Goal: Task Accomplishment & Management: Complete application form

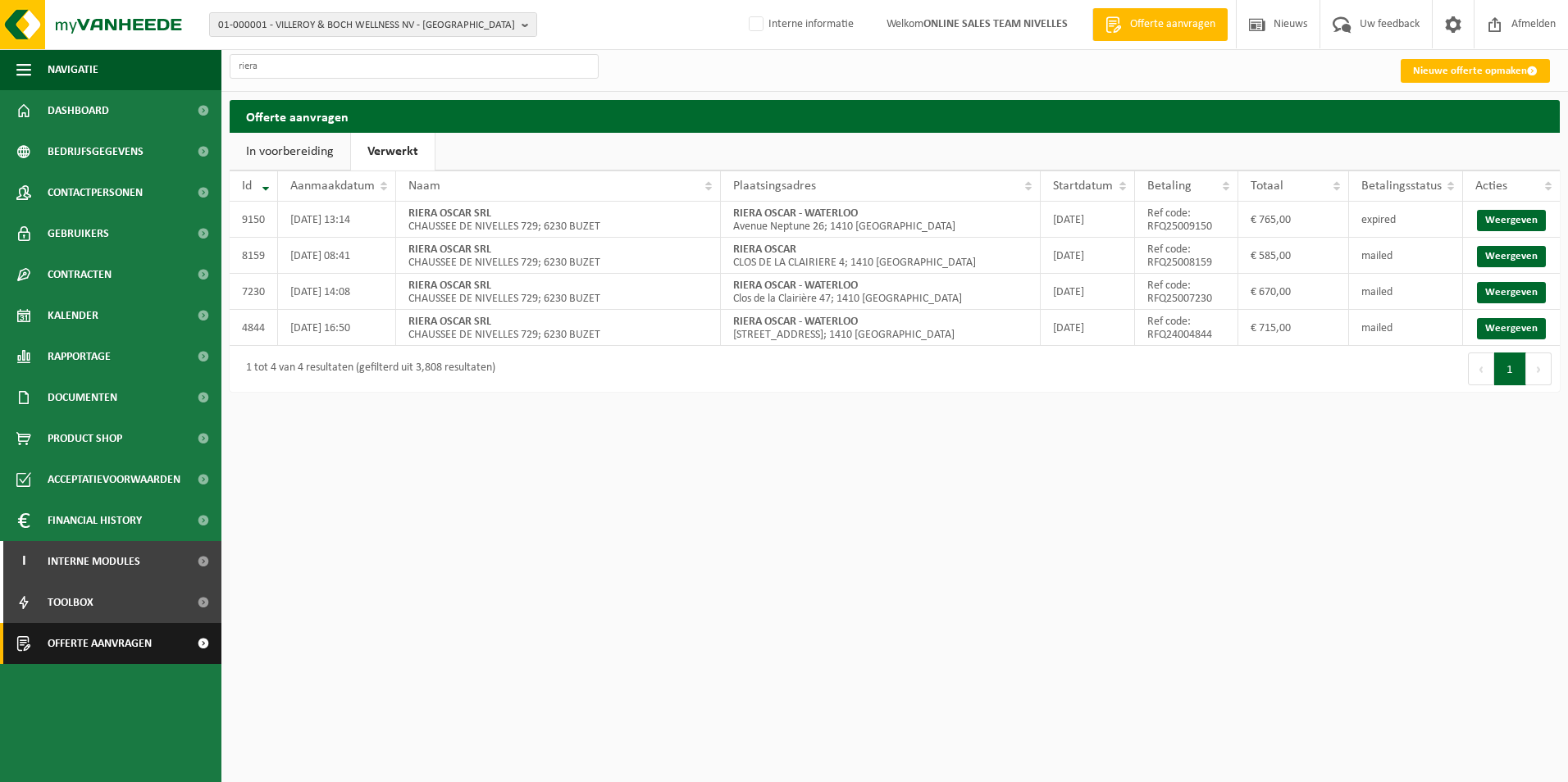
click at [70, 654] on span "Offerte aanvragen" at bounding box center [99, 644] width 104 height 41
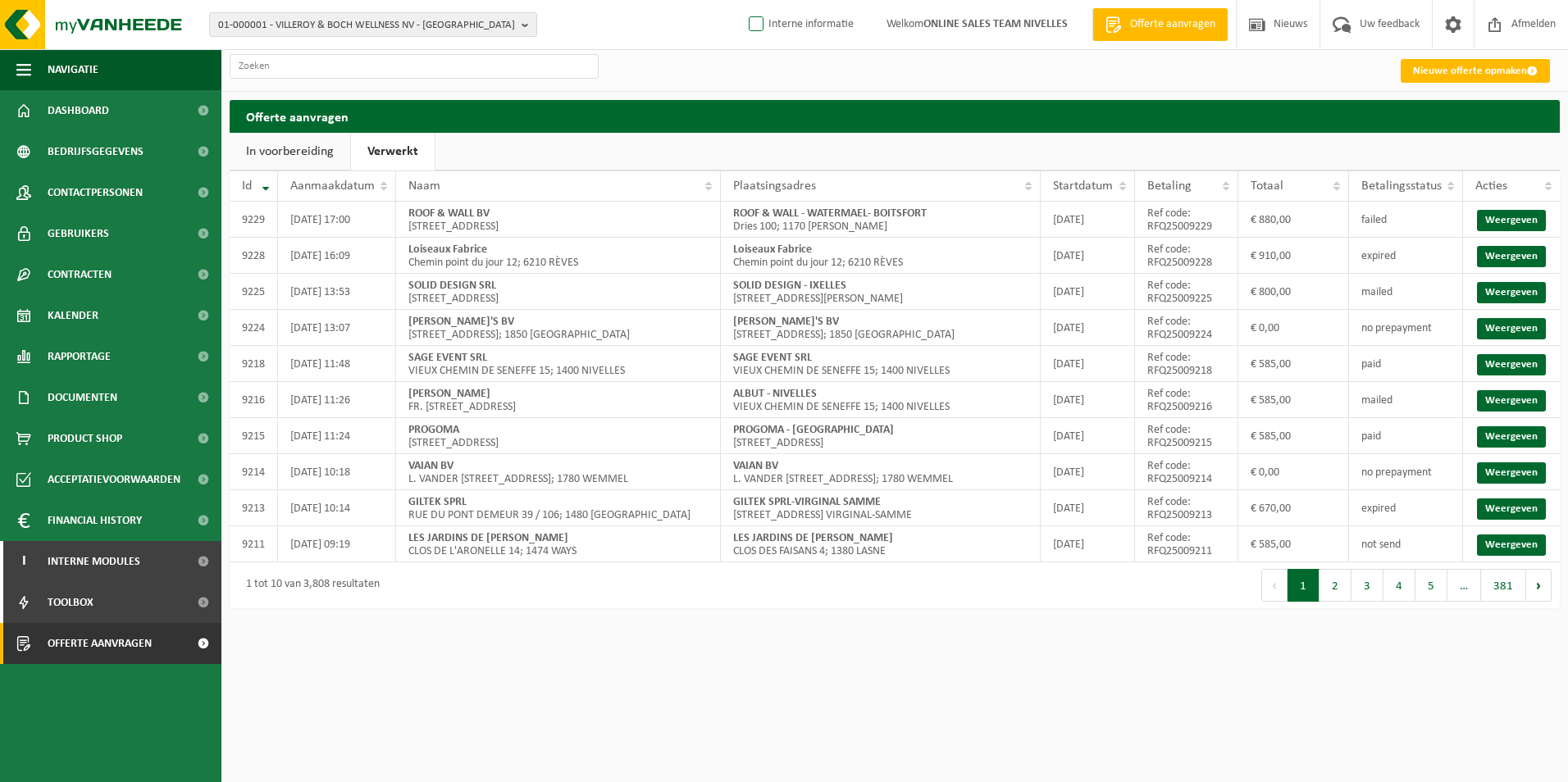
click at [757, 29] on label "Interne informatie" at bounding box center [800, 24] width 108 height 24
click at [743, 0] on input "Interne informatie" at bounding box center [742, -1] width 1 height 1
checkbox input "true"
click at [1434, 66] on link "Nieuwe offerte opmaken" at bounding box center [1475, 71] width 149 height 23
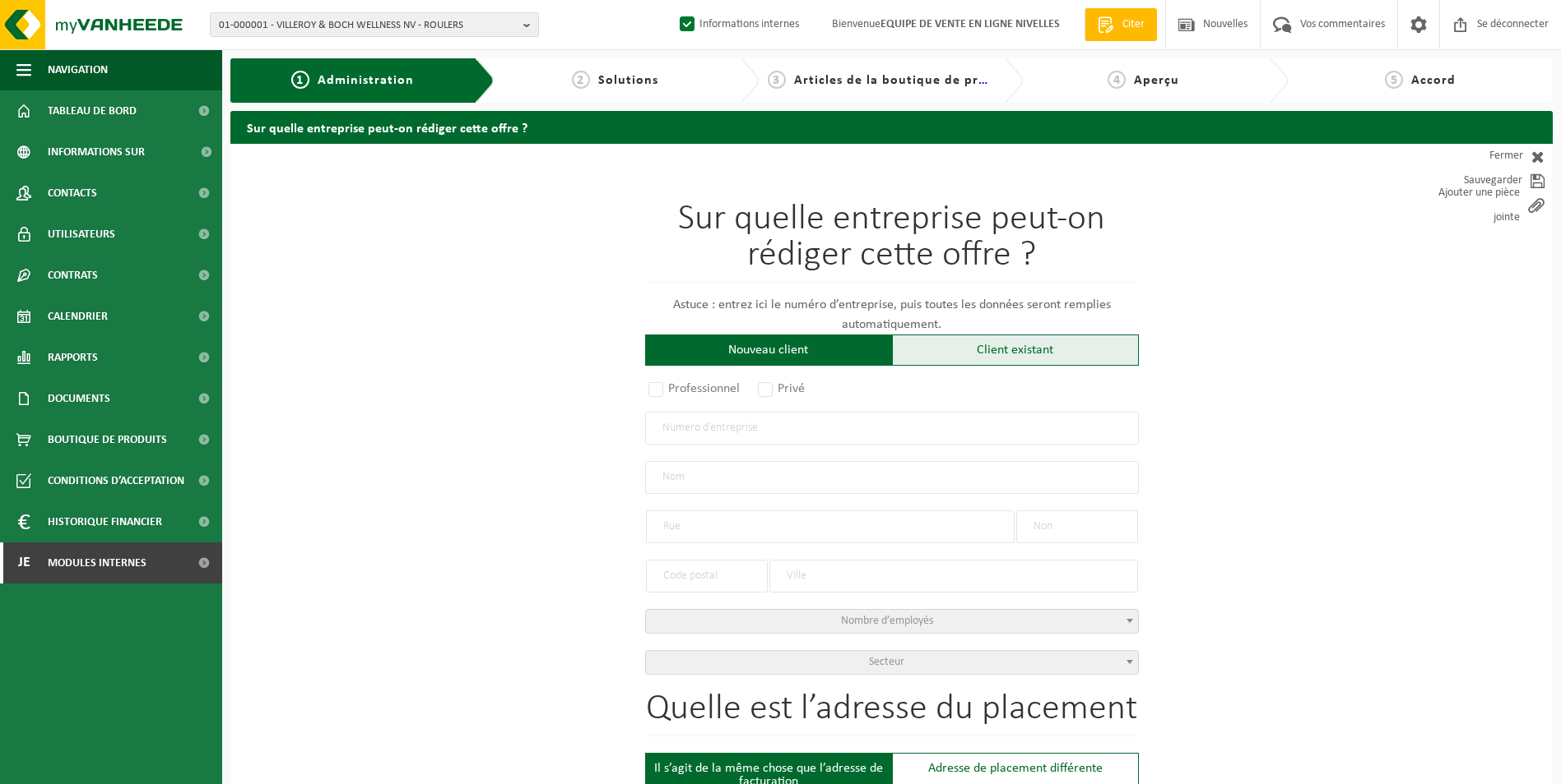
click at [945, 352] on div "Client existant" at bounding box center [1015, 351] width 247 height 31
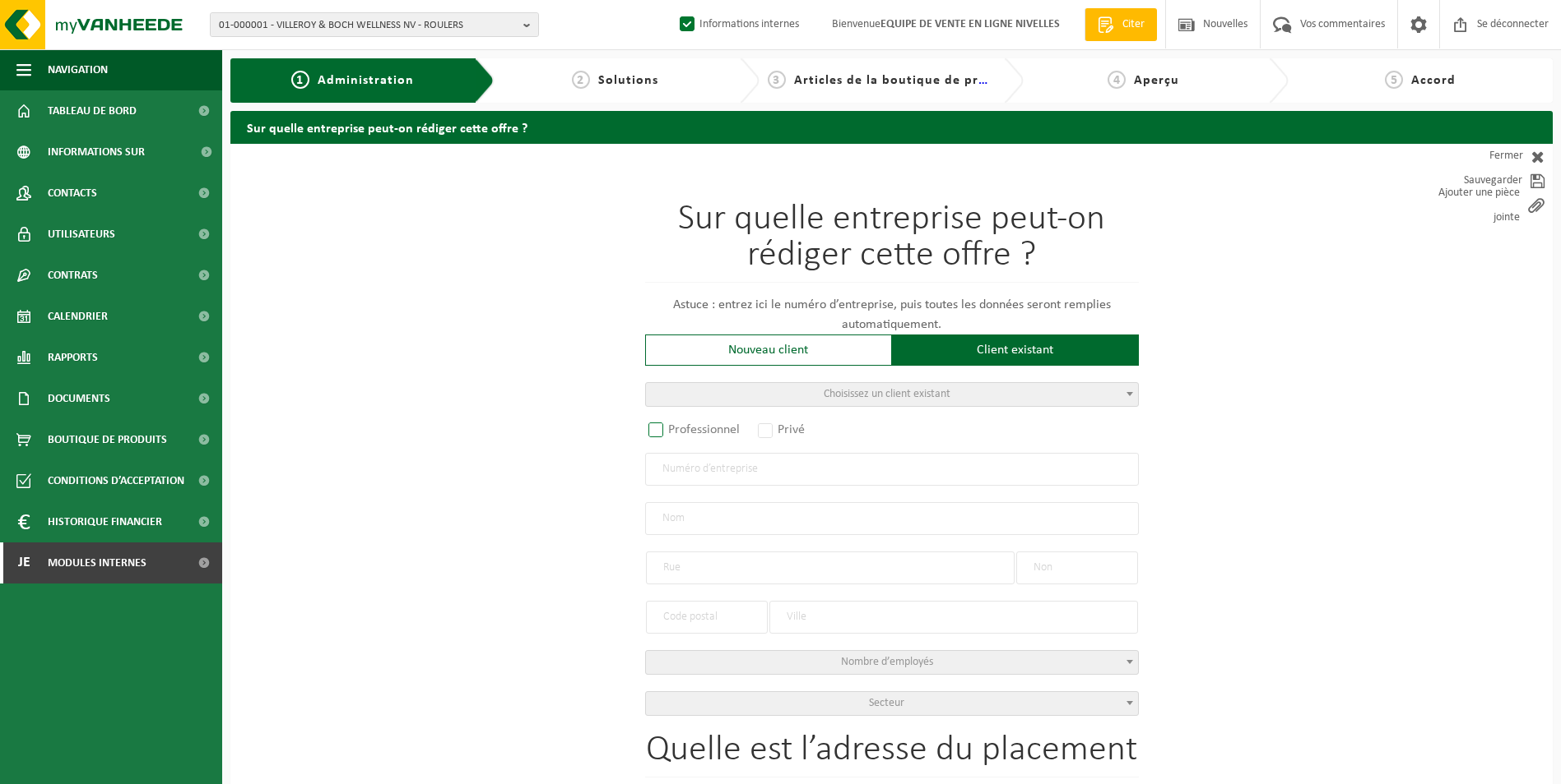
click at [662, 420] on label "Professionnel" at bounding box center [695, 431] width 100 height 23
click at [672, 426] on input "Professionnel" at bounding box center [677, 431] width 11 height 11
radio input "true"
click at [728, 475] on input "text" at bounding box center [891, 470] width 493 height 33
click at [778, 472] on input "text" at bounding box center [891, 470] width 493 height 33
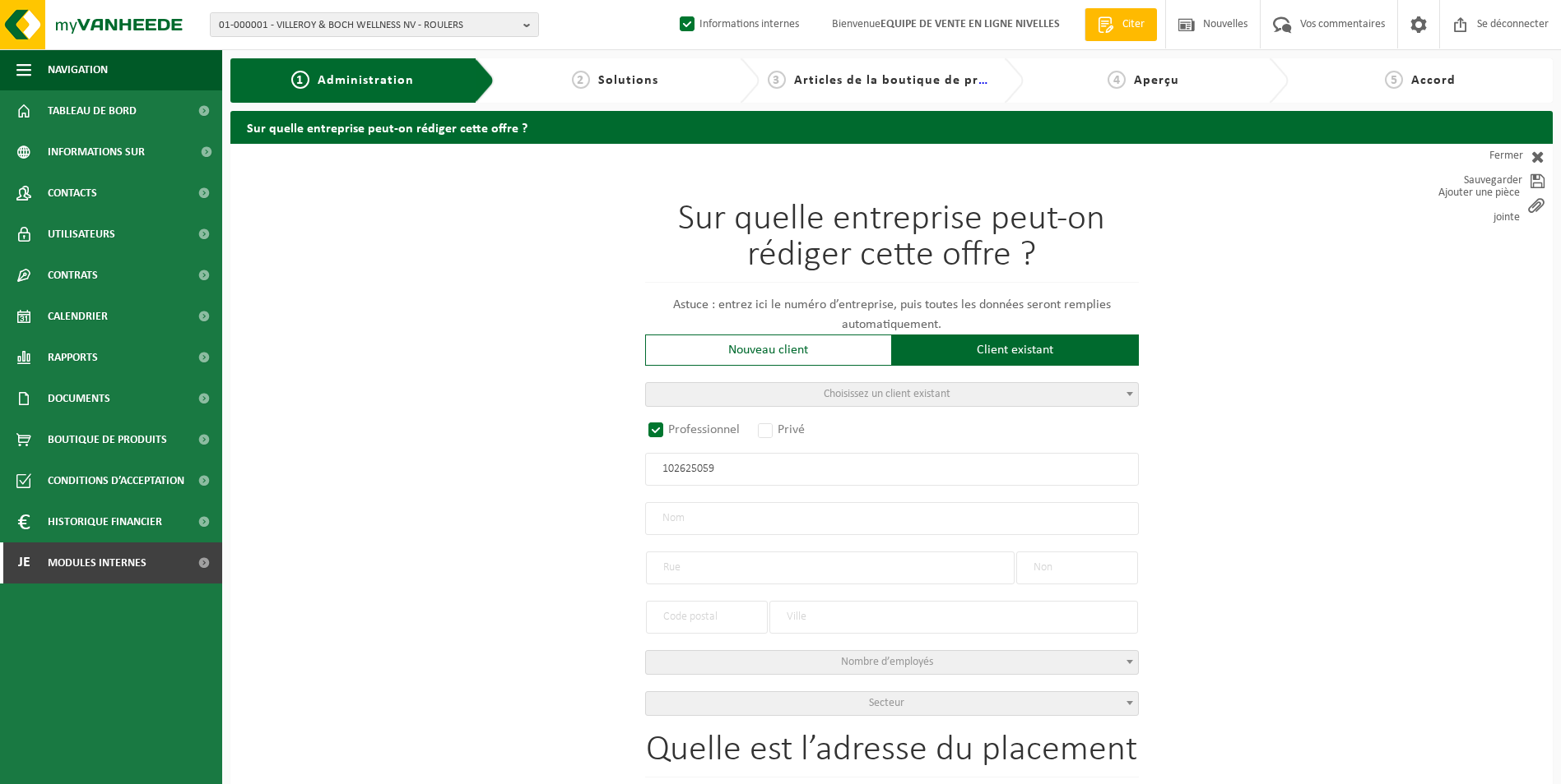
type input "1026250595"
radio input "false"
select select
type input "ROQUIGNY CONSTRUCTS SRL"
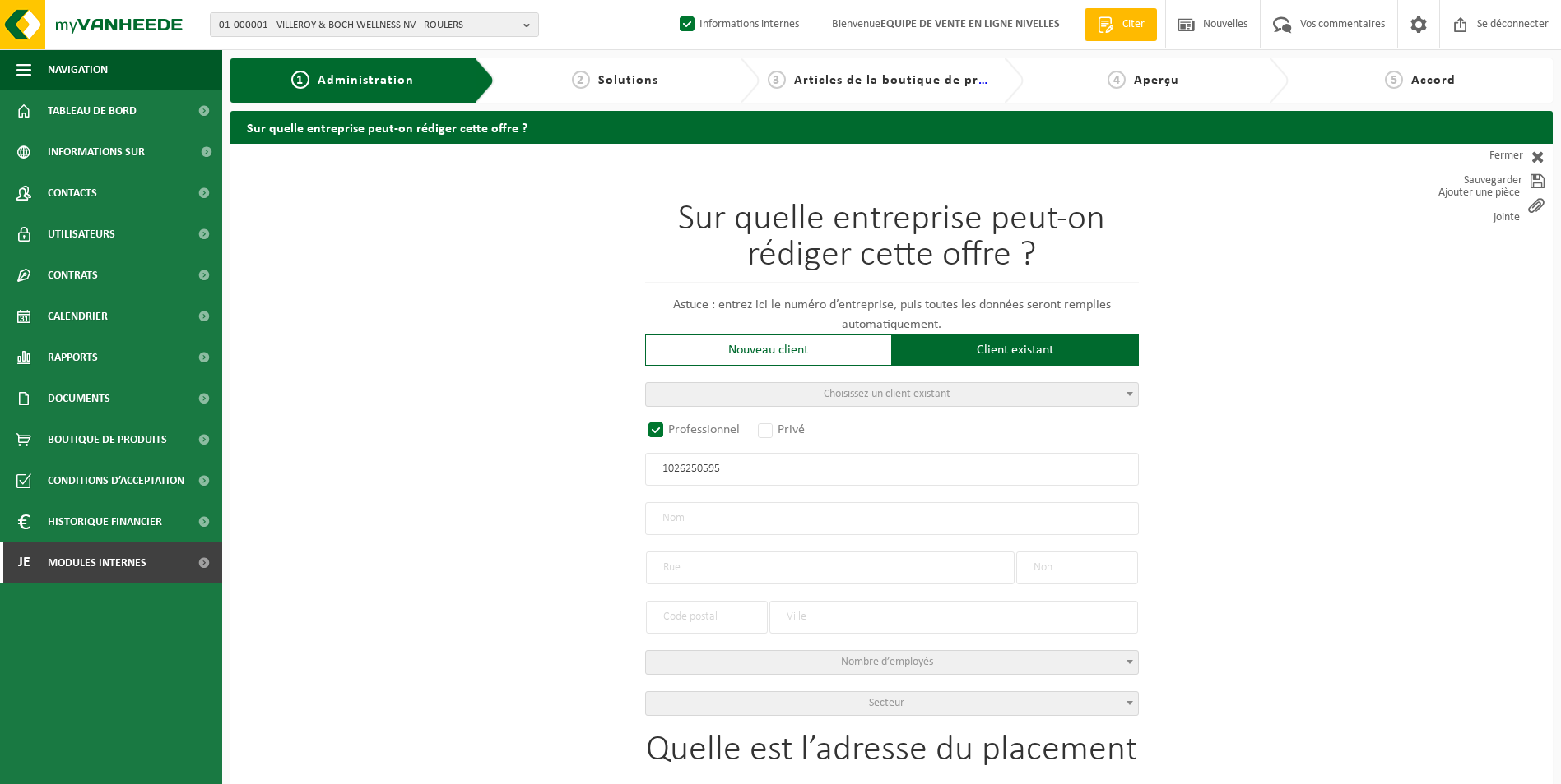
type input "RUE DE L'AQUEDUC"
type input "154"
type input "1050"
type input "IXELLES"
type input "2377168904"
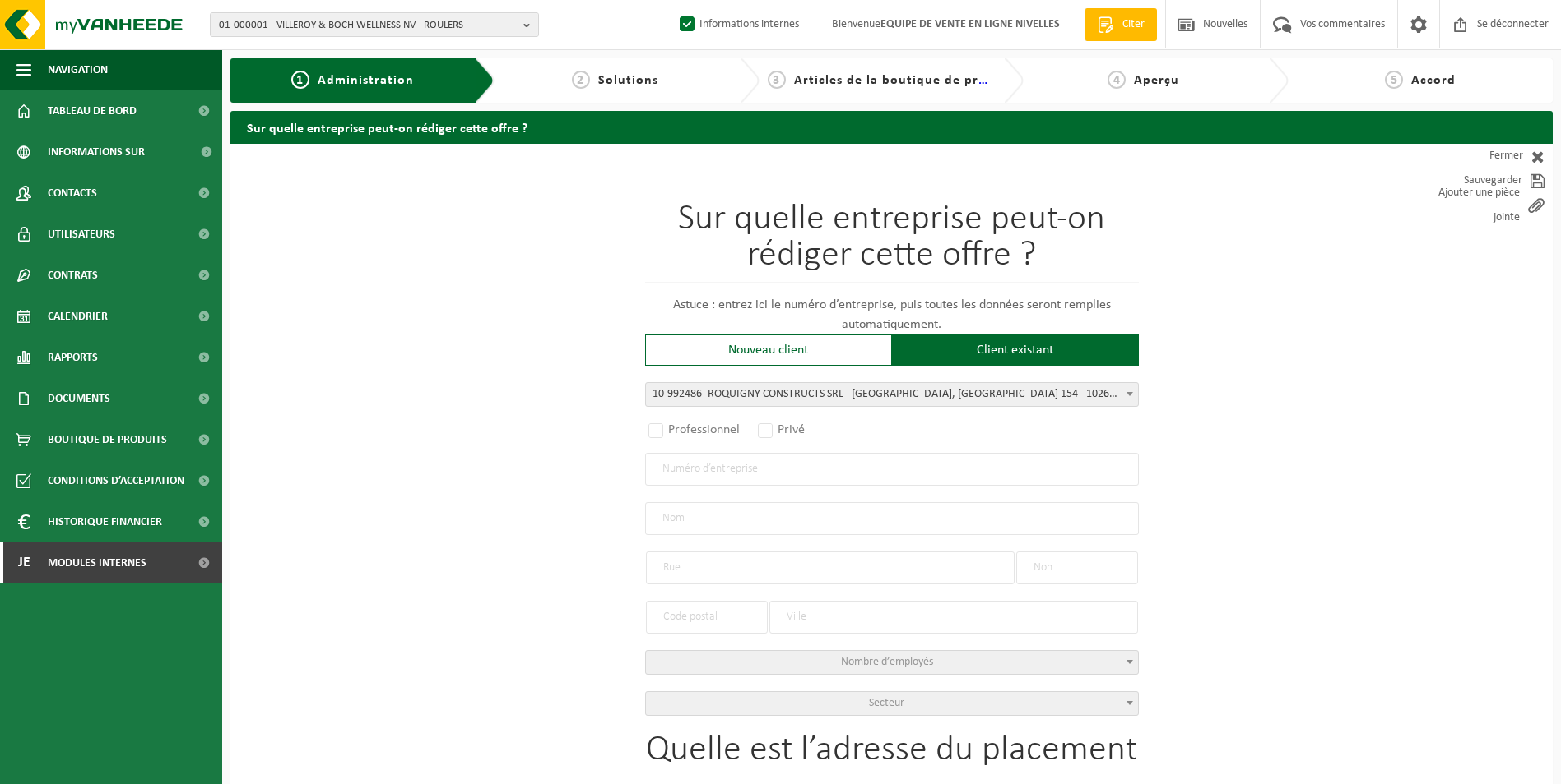
radio input "true"
select select "170351"
type input "1026.250.595"
type input "ROQUIGNY CONSTRUCTS SRL"
type input "RUE DE L'AQUEDUC"
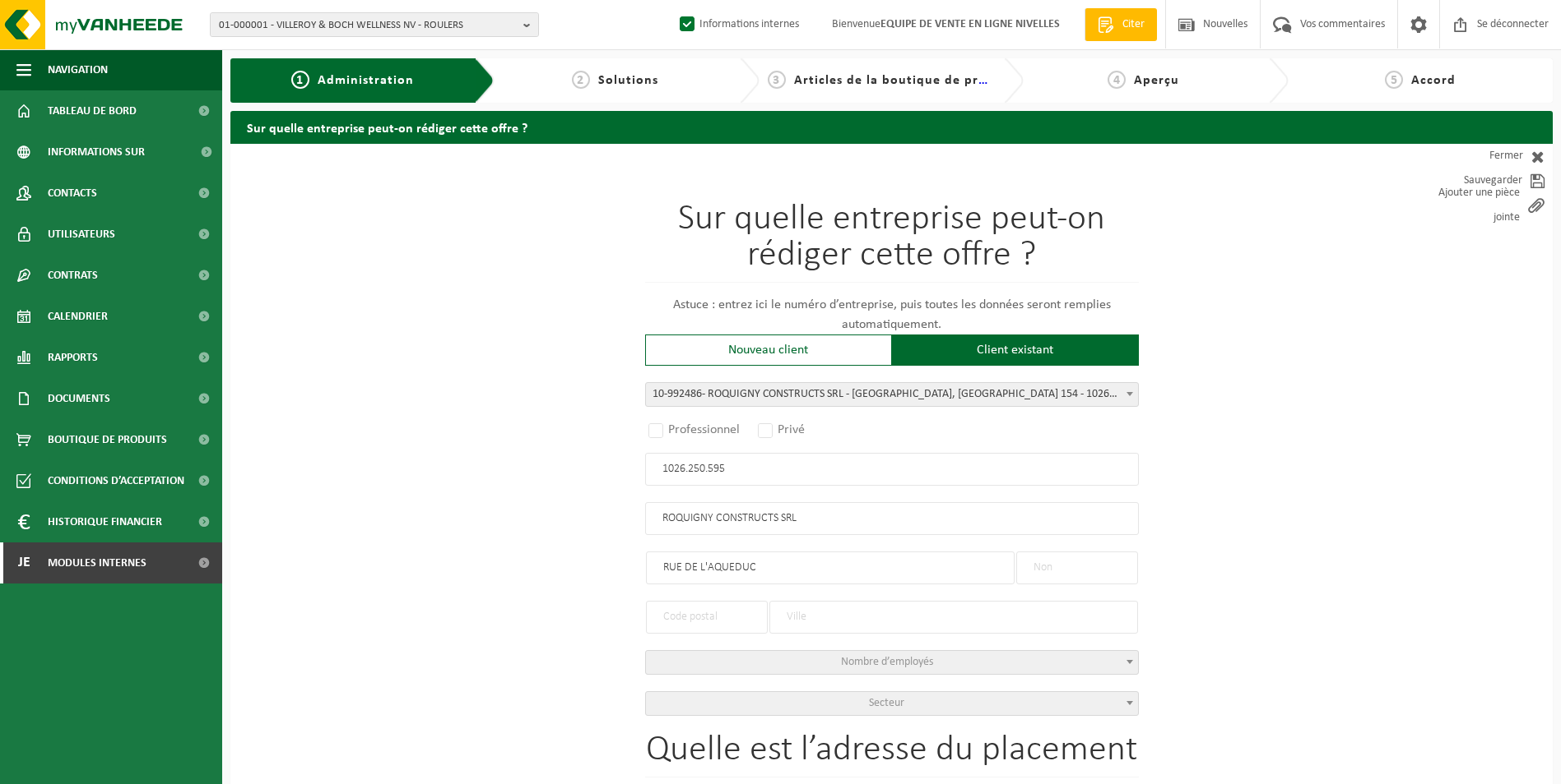
type input "154"
type input "1050"
type input "IXELLES"
select select "11"
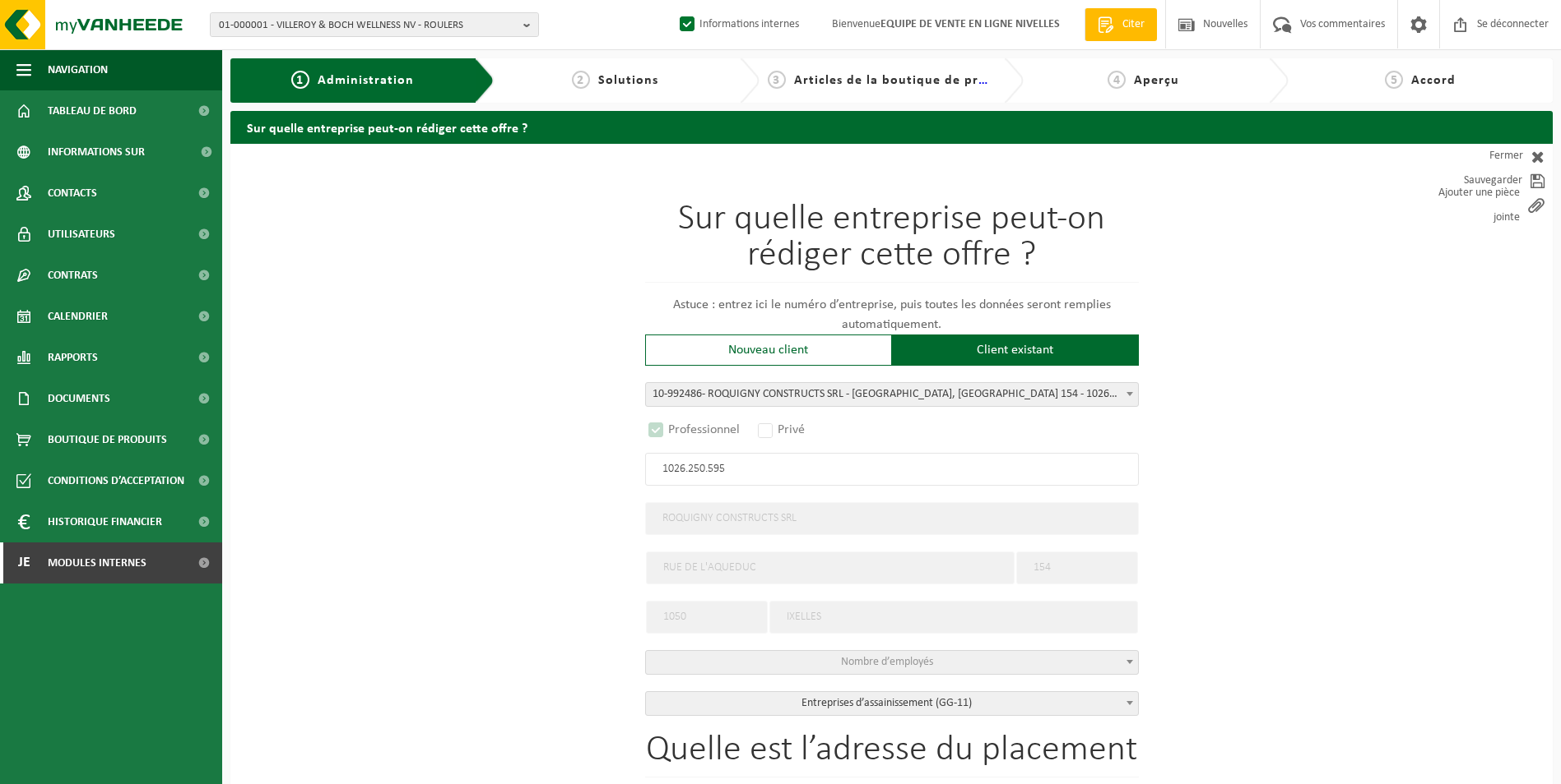
select select "D"
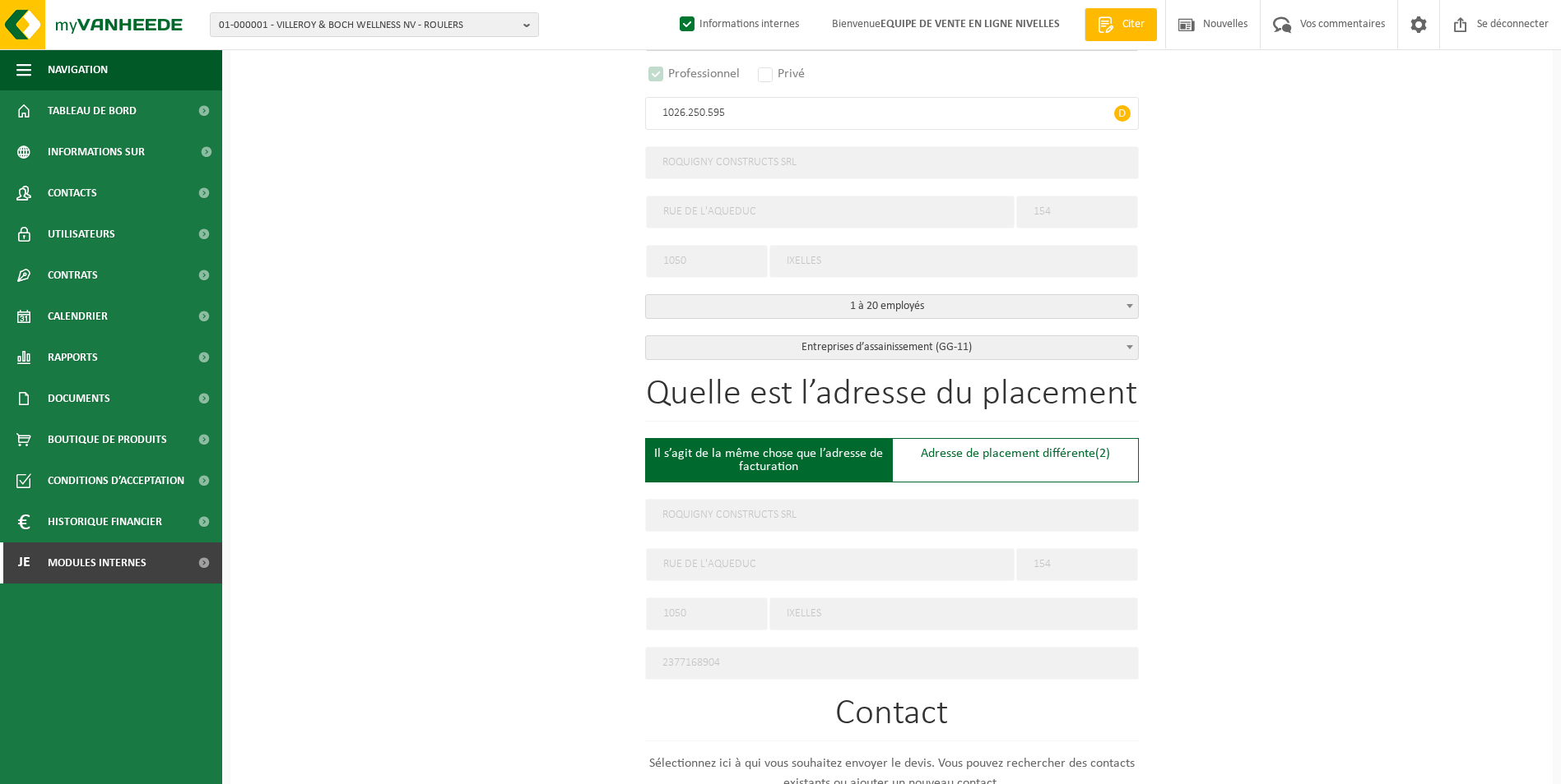
scroll to position [411, 0]
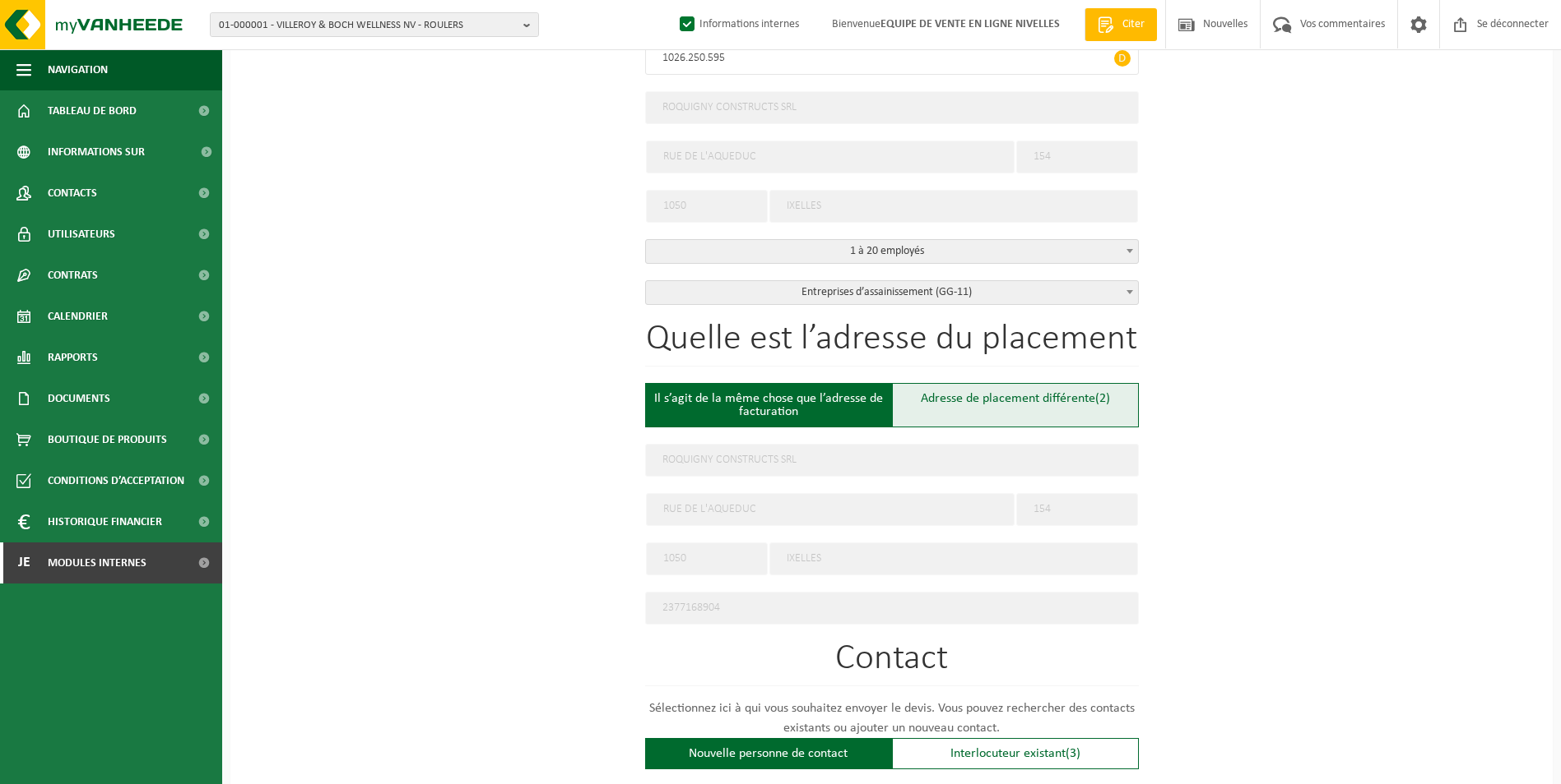
type input "1026.250.595"
click at [962, 407] on div "Adresse de placement différente (2)" at bounding box center [1015, 404] width 247 height 44
type input "Werf -"
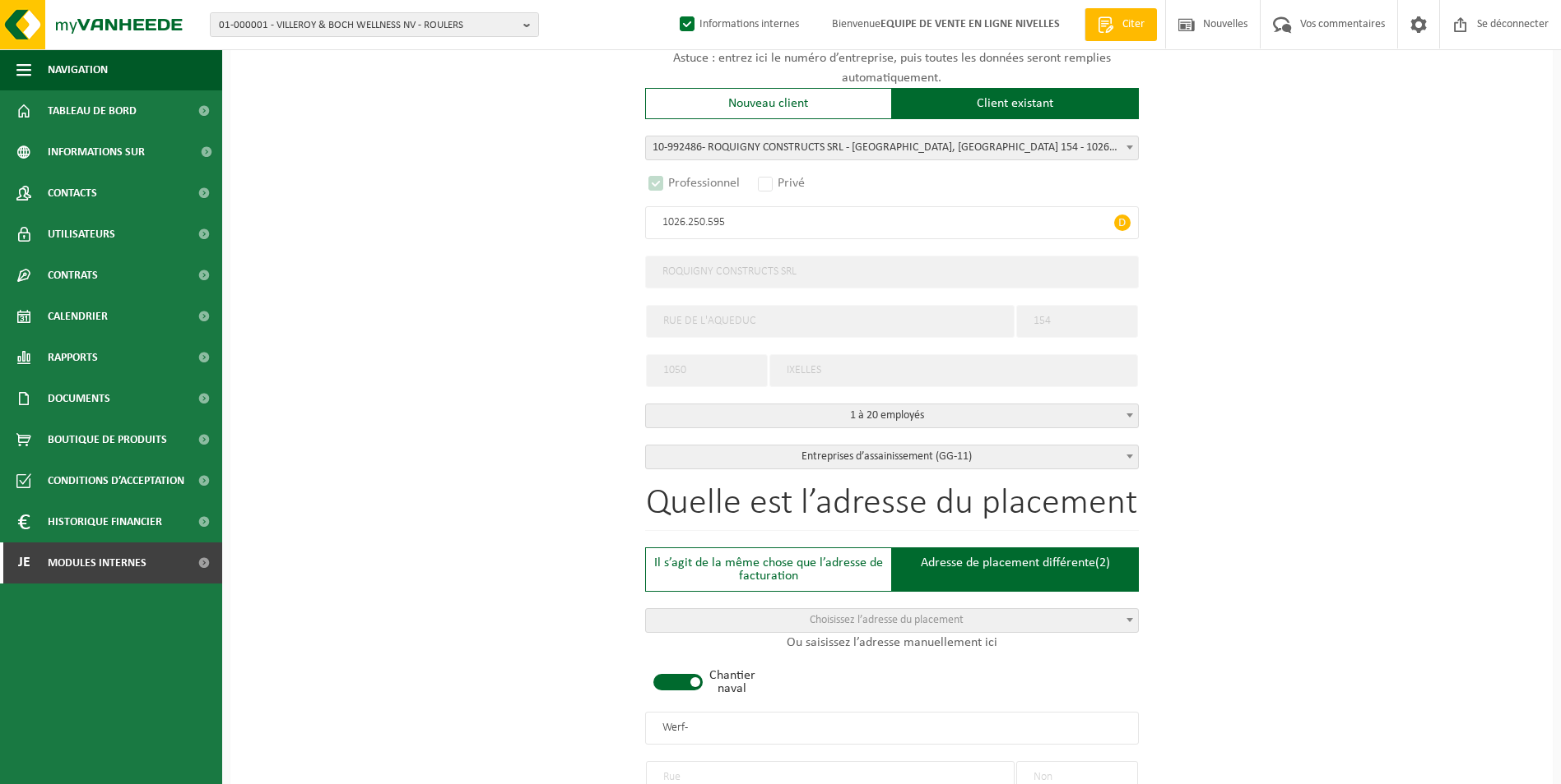
scroll to position [329, 0]
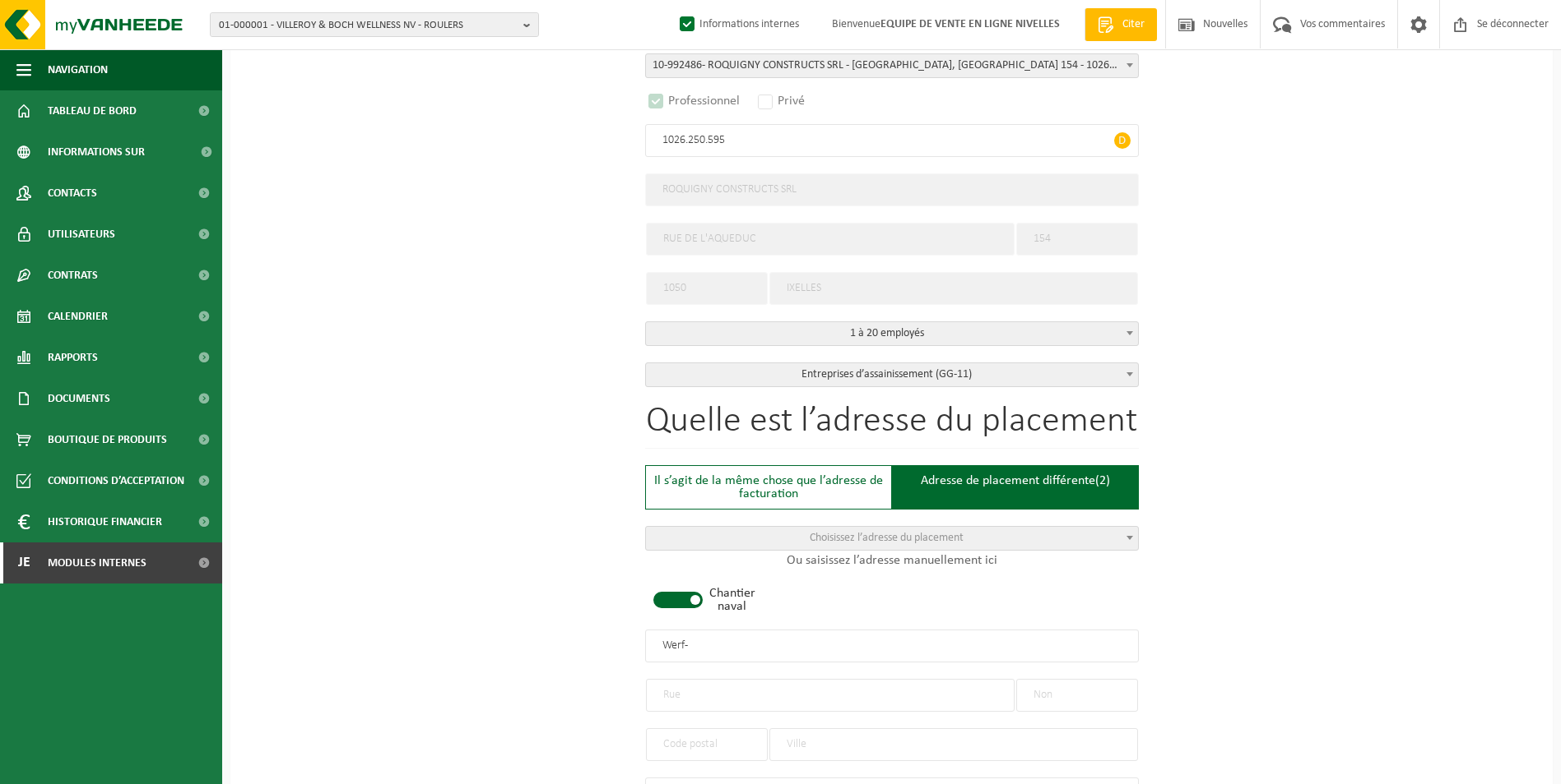
click at [698, 597] on span at bounding box center [678, 599] width 50 height 17
click at [675, 639] on input "text" at bounding box center [891, 646] width 493 height 33
type input "r"
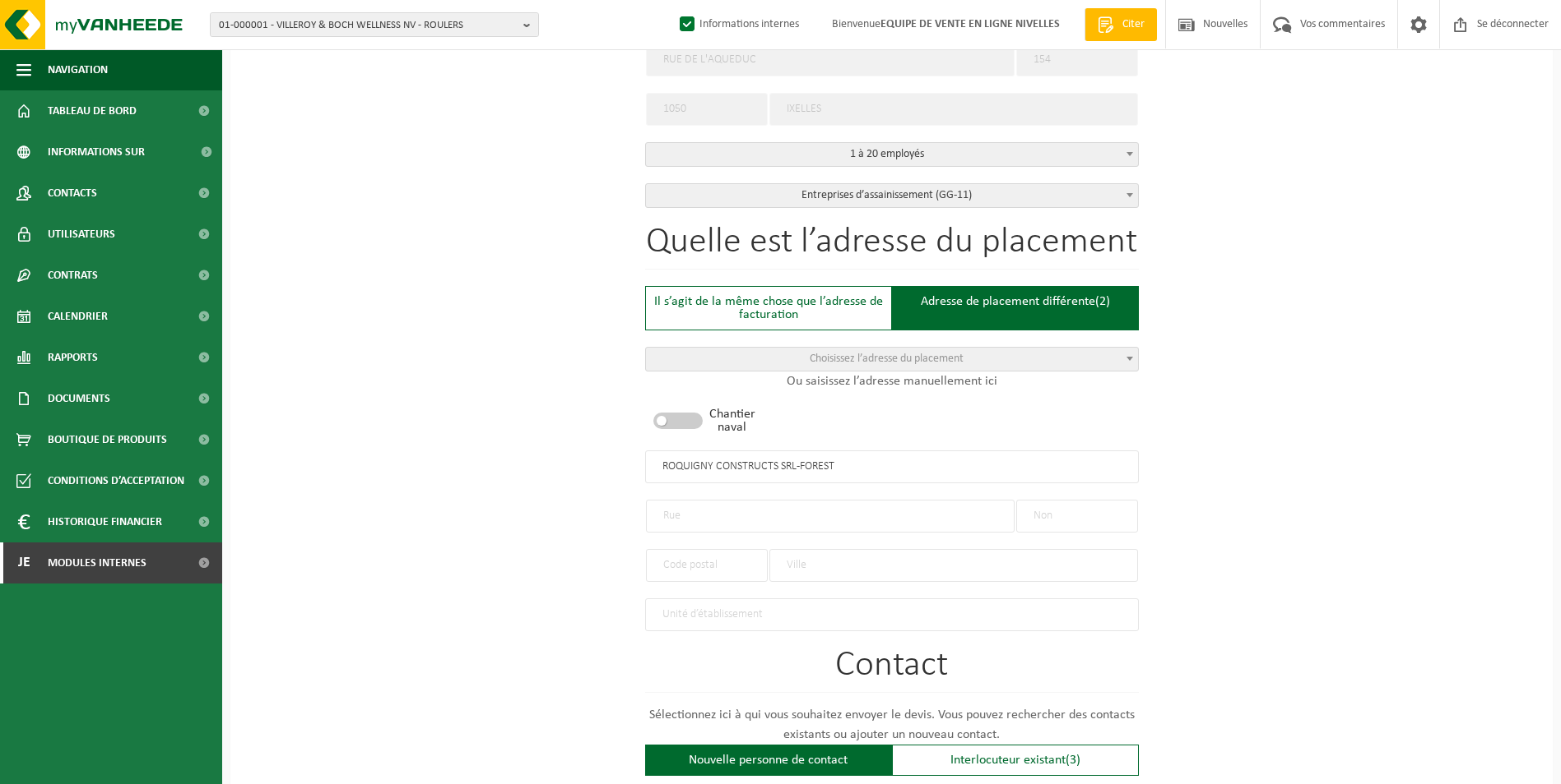
scroll to position [576, 0]
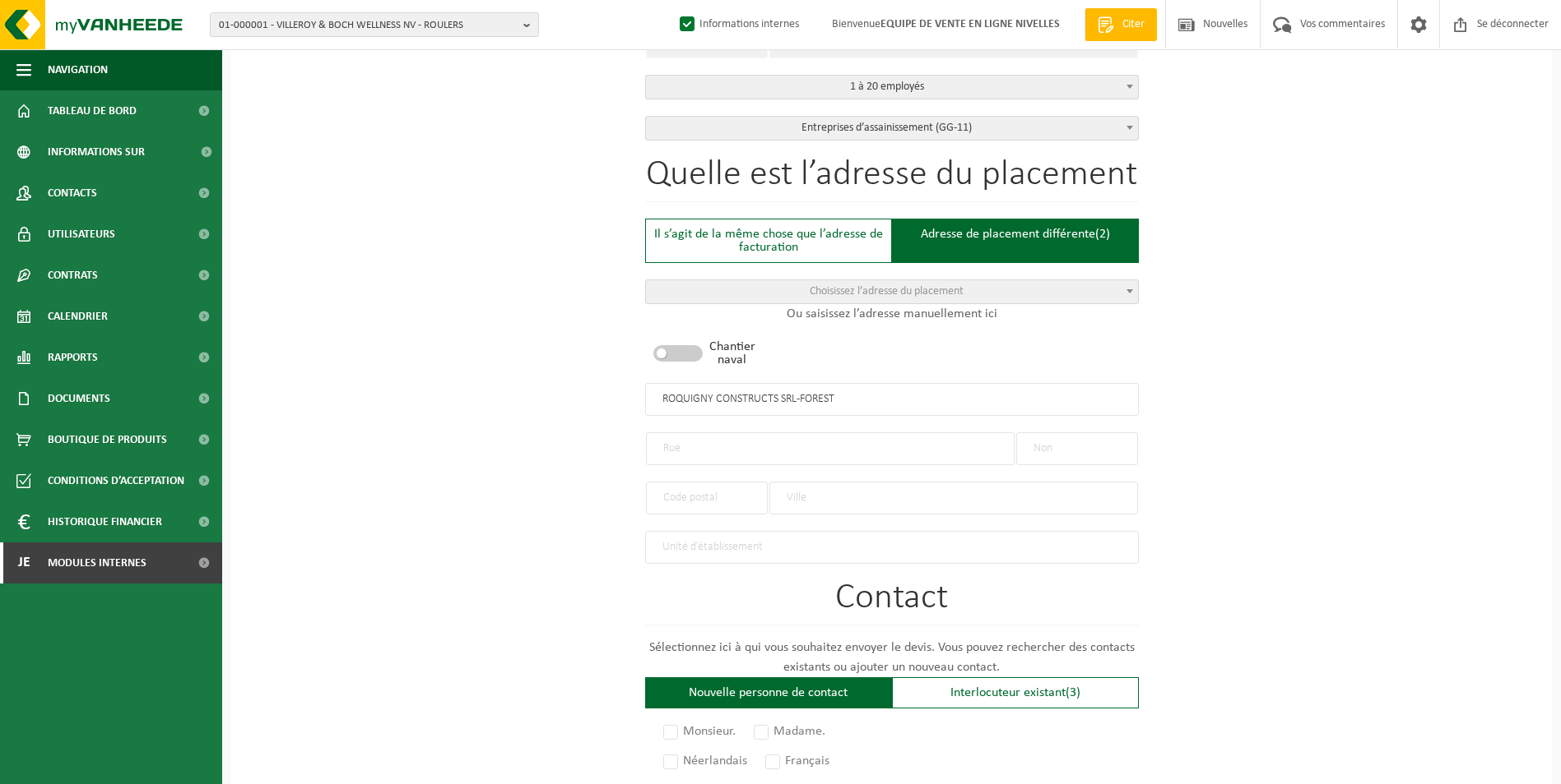
type input "ROQUIGNY CONSTRUCTS SRL-FOREST"
click at [686, 446] on input "text" at bounding box center [829, 449] width 368 height 33
type input "a"
type input "Avenue Kersbeek"
click at [1050, 442] on input "text" at bounding box center [1076, 449] width 122 height 33
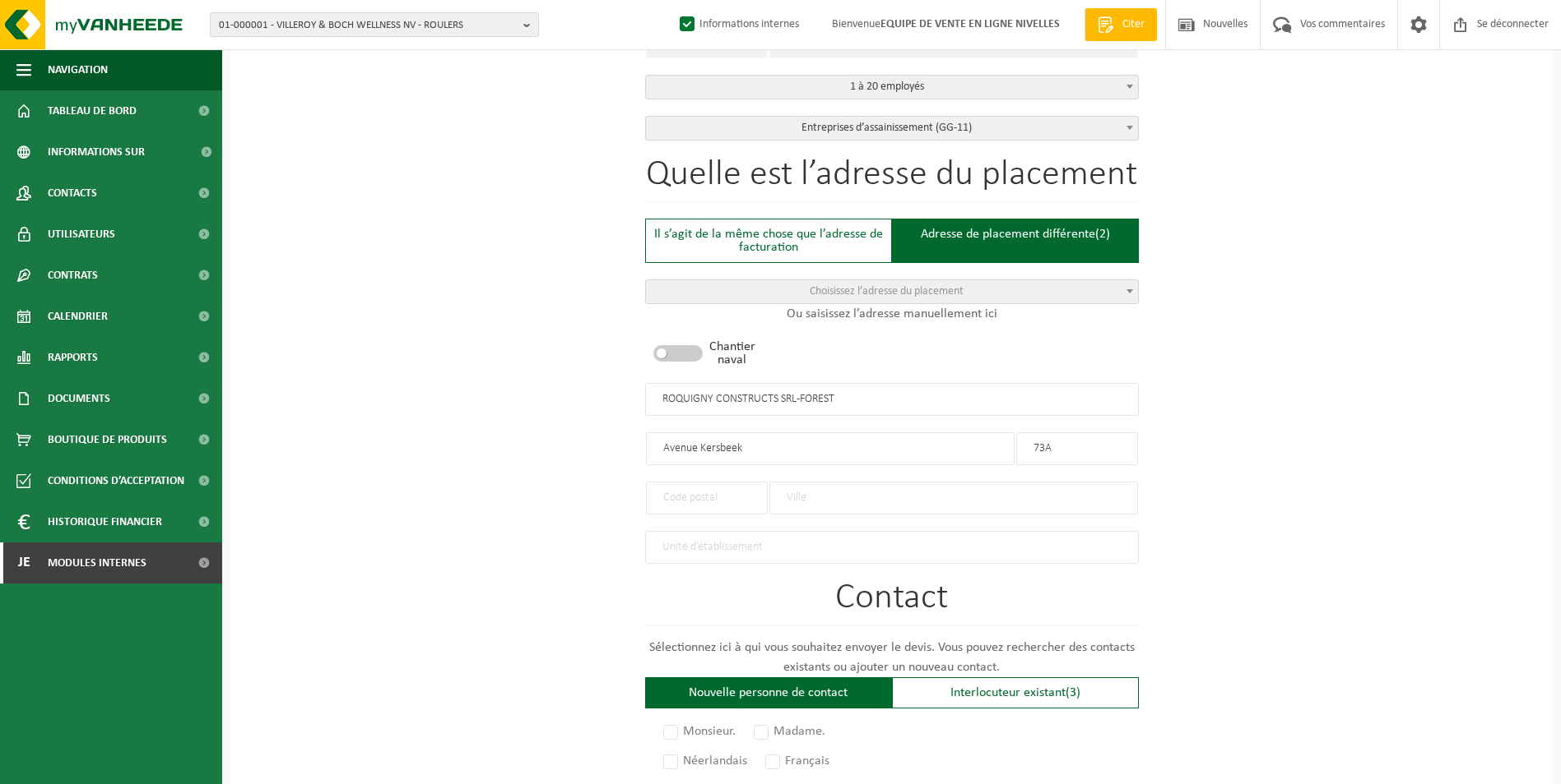
type input "73A"
click at [704, 493] on input "text" at bounding box center [706, 499] width 122 height 33
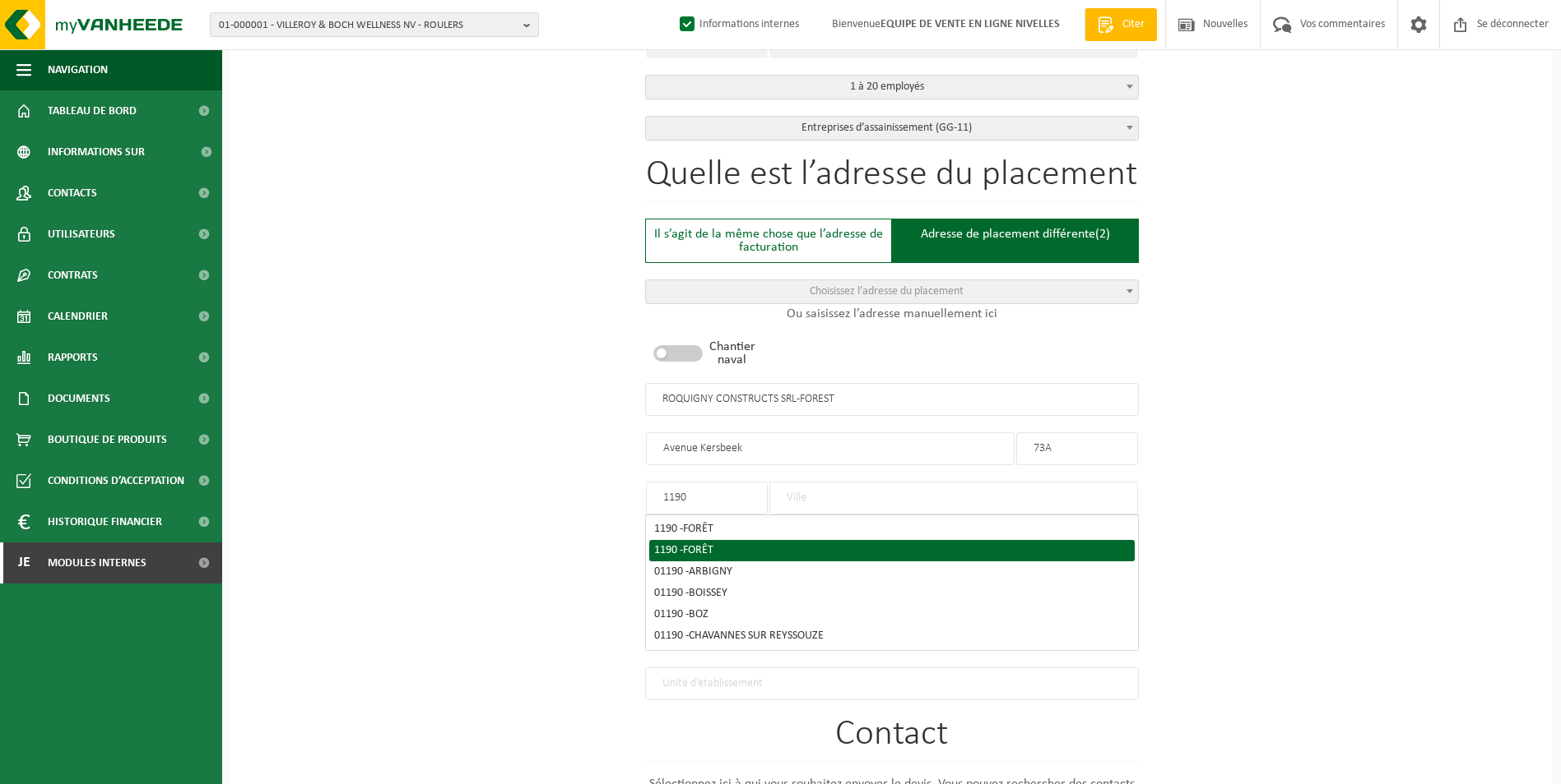
type input "1190"
click at [713, 547] on span "FORÊT" at bounding box center [697, 551] width 30 height 13
type input "VORST"
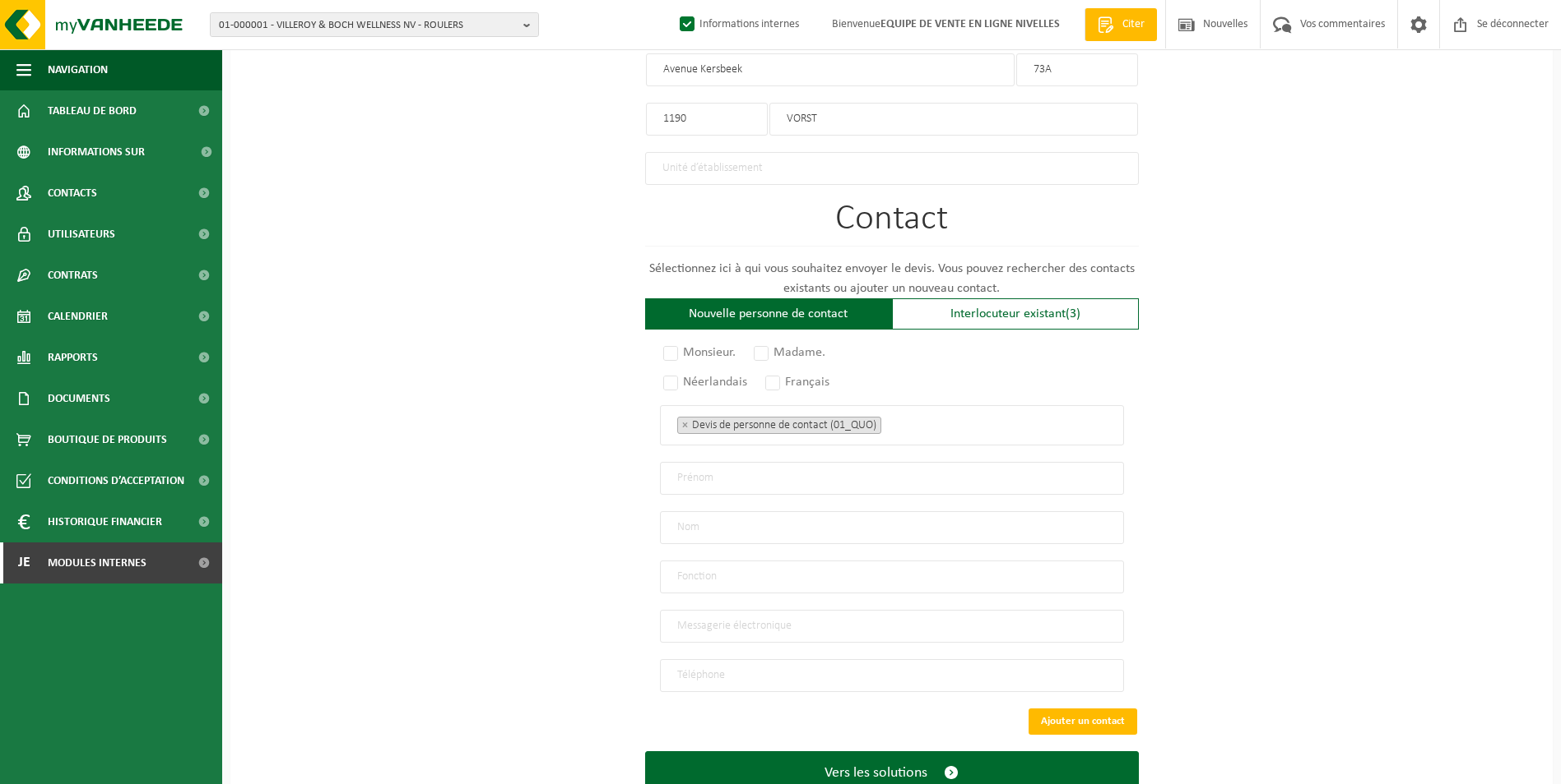
scroll to position [1003, 0]
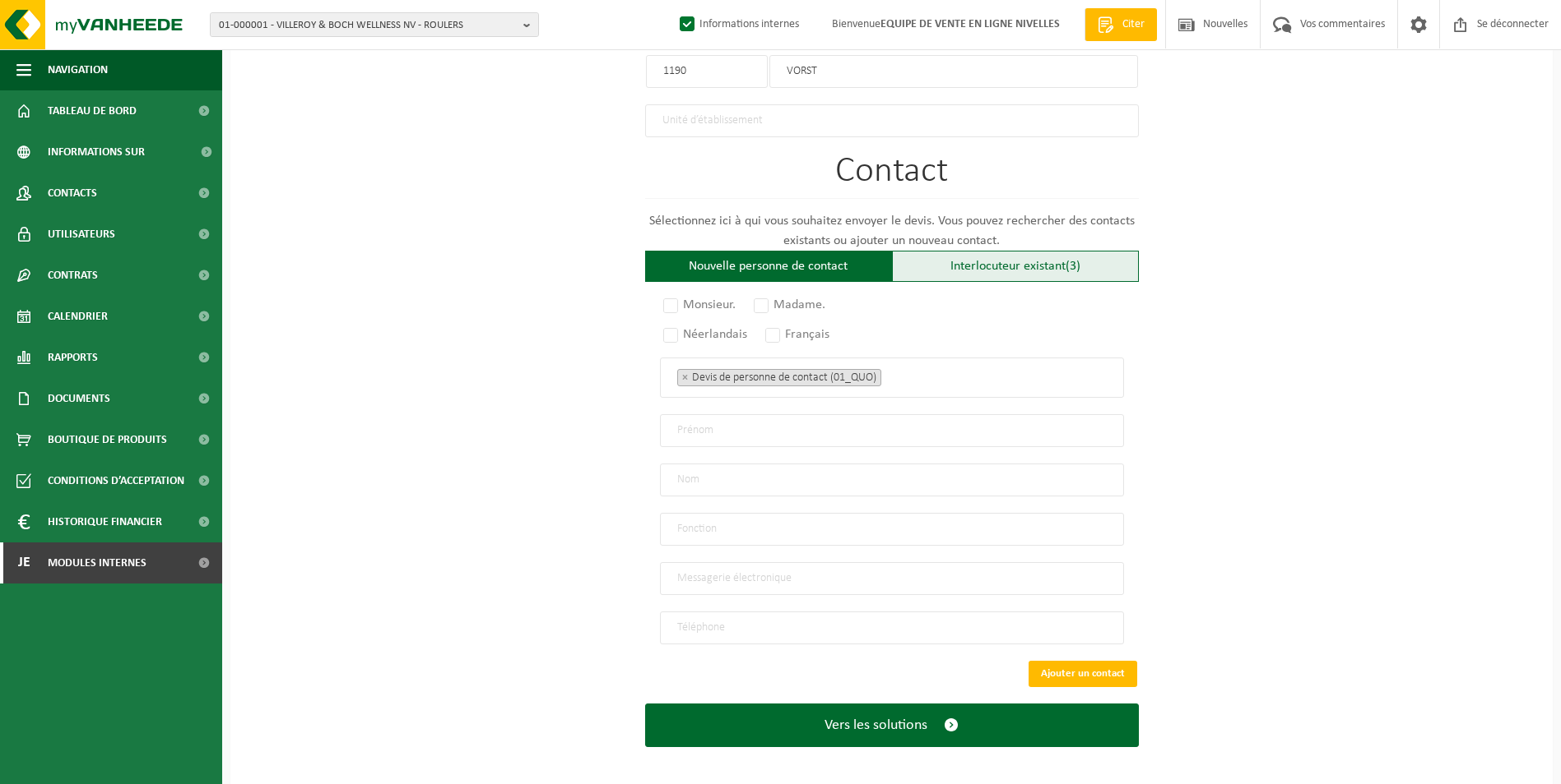
click at [958, 260] on font "Interlocuteur existant" at bounding box center [1008, 266] width 115 height 13
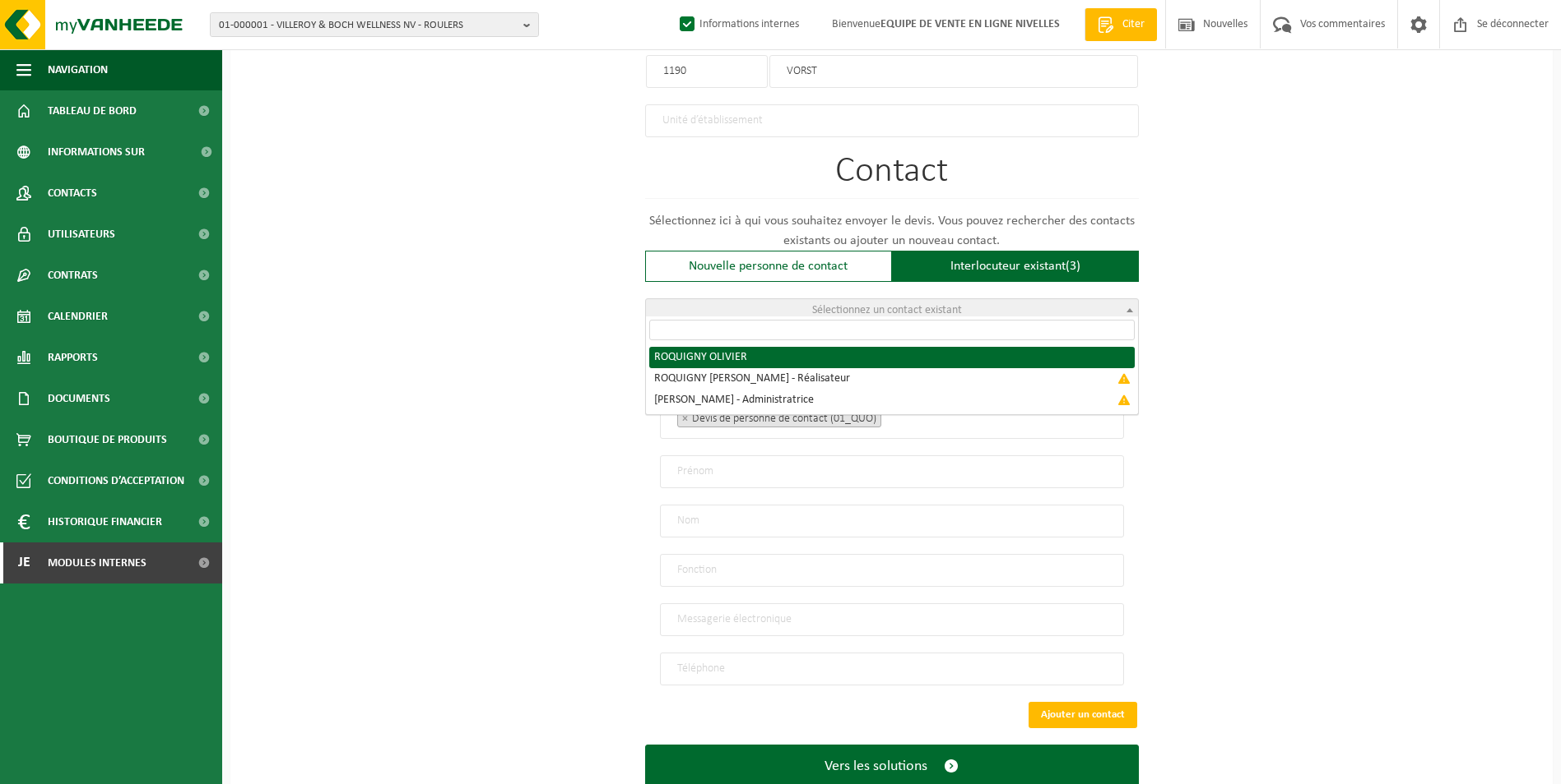
click at [780, 313] on span "Sélectionnez un contact existant" at bounding box center [892, 311] width 492 height 23
radio input "true"
select select "{"code":"10-992487","firstname":"OLIVIER","surname":"ROQUIGNY","gender":"Unknow…"
type input "OLIVIER"
type input "ROQUIGNY"
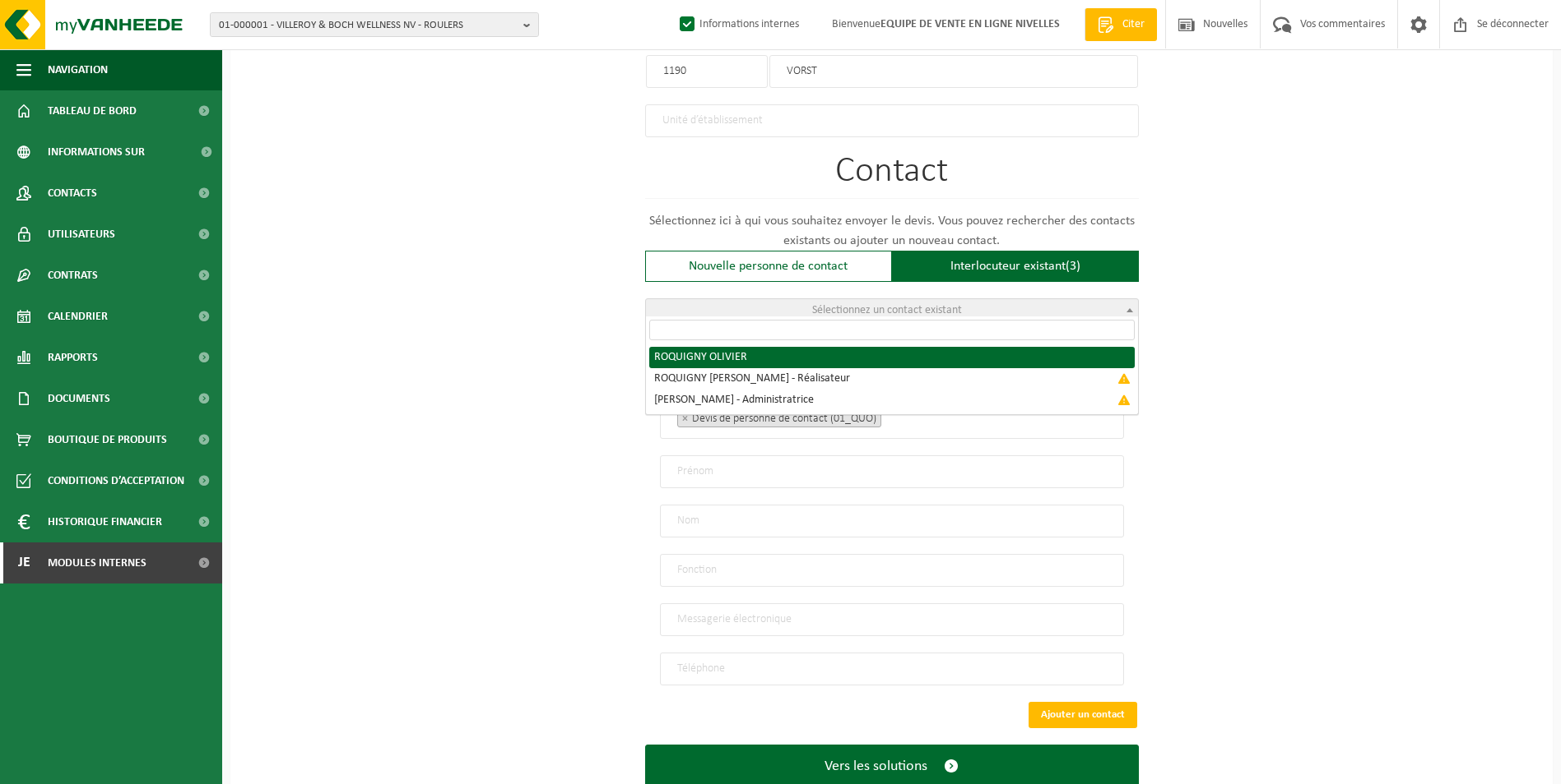
type input "antoinette.dawans@roquigny.be"
type input "+3225355510"
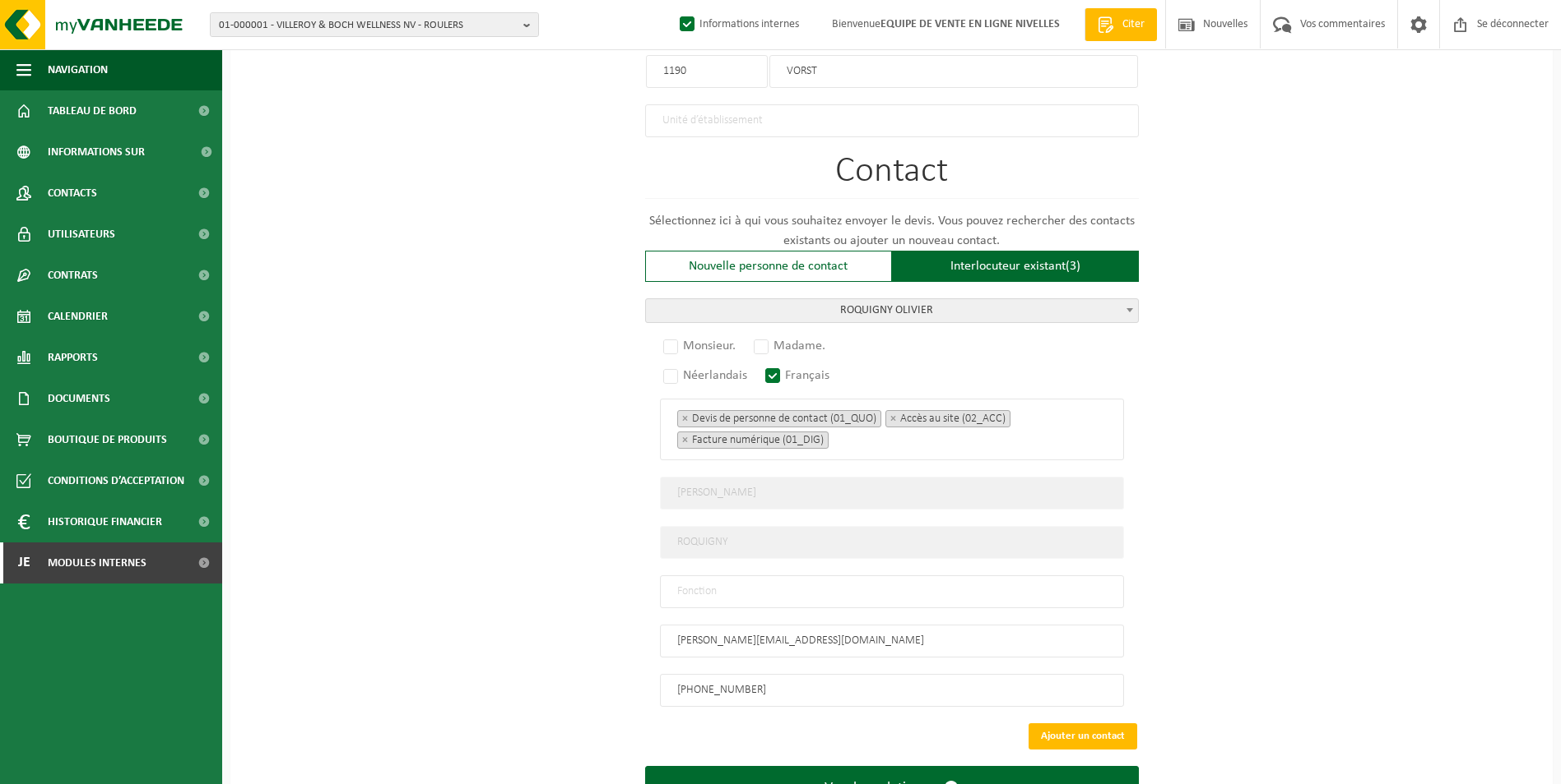
click at [789, 588] on input "text" at bounding box center [891, 593] width 464 height 33
click at [863, 315] on span "ROQUIGNY OLIVIER" at bounding box center [892, 311] width 492 height 23
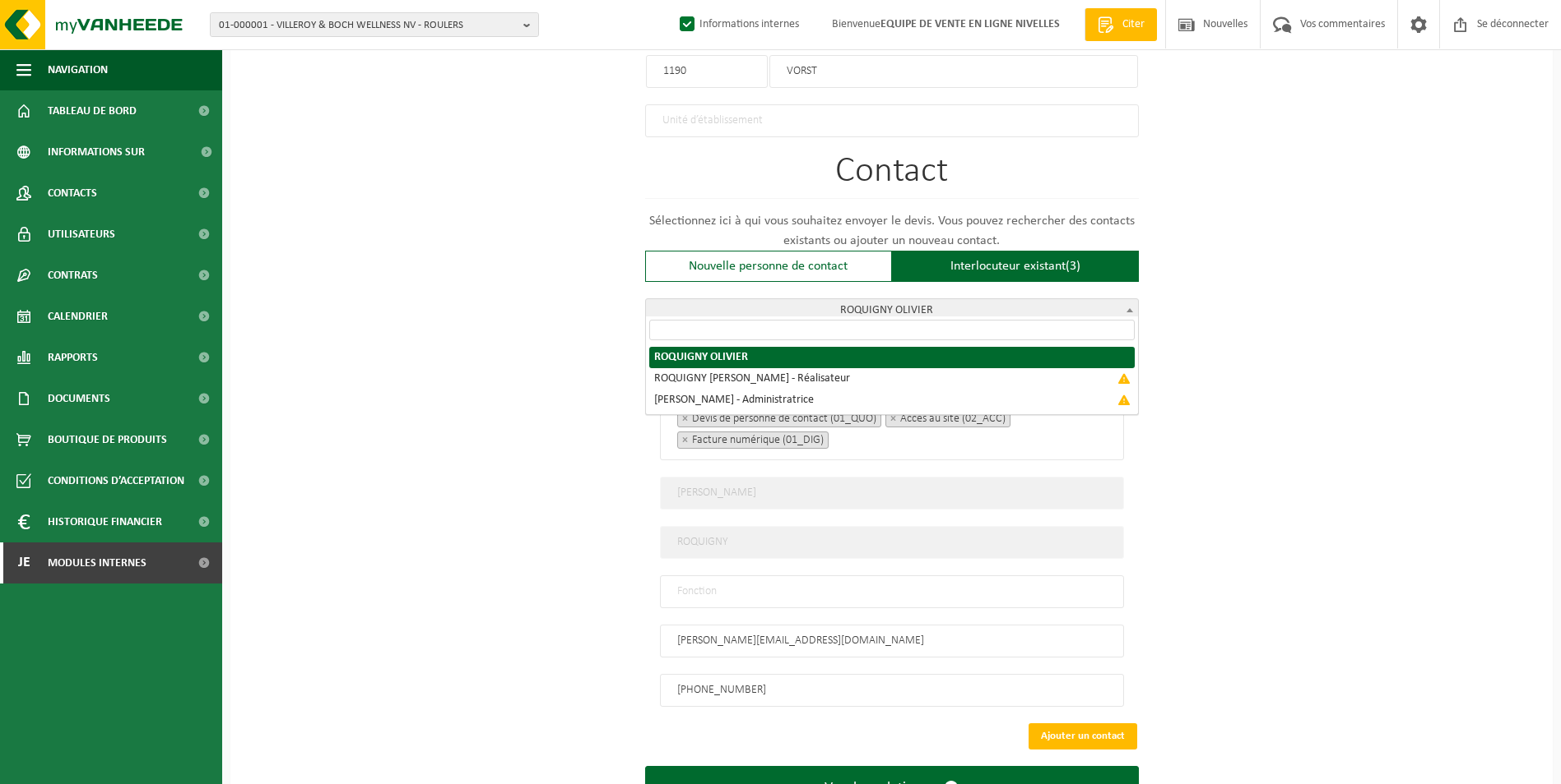
click at [860, 303] on span "ROQUIGNY OLIVIER" at bounding box center [892, 311] width 492 height 23
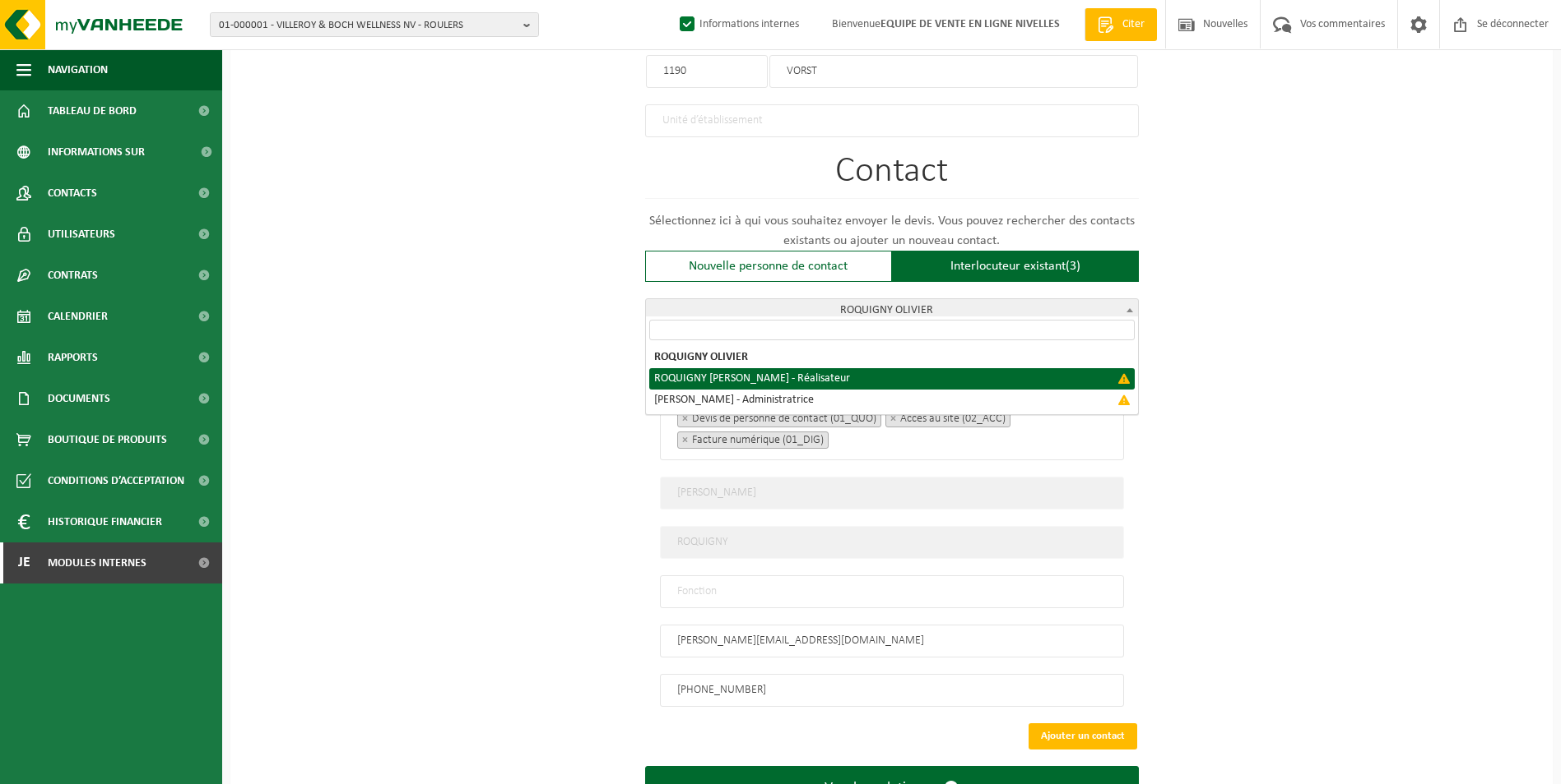
select select "{"code":"","firstname":"OLIVIER ALBERT ANTOI","surname":"ROQUIGNY","gender":"Un…"
type input "OLIVIER ALBERT ANTOI"
type input "Director"
click at [897, 309] on span "ROQUIGNY OLIVIER ALBERT ANTOI - Réalisateur" at bounding box center [892, 311] width 492 height 23
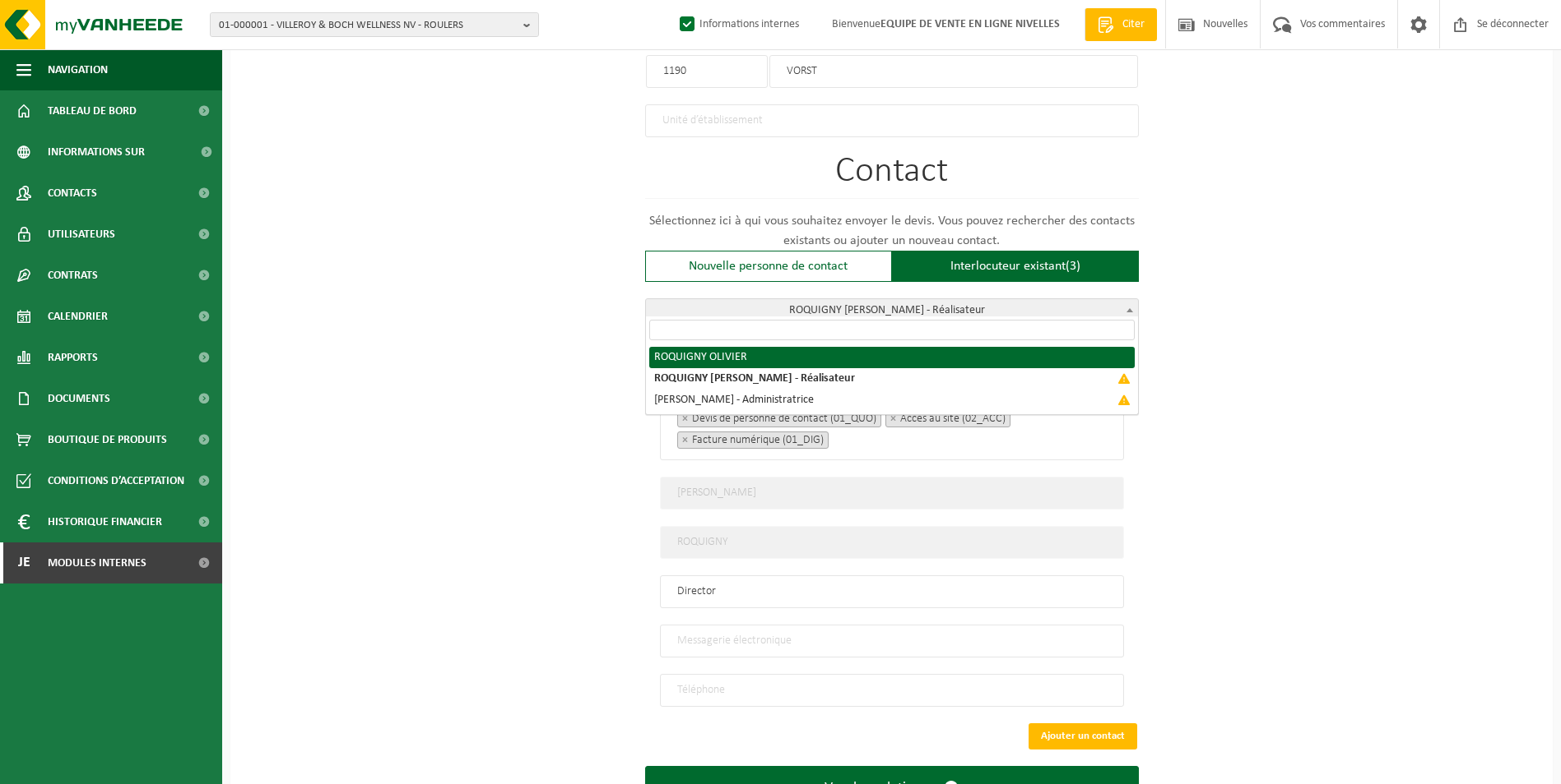
select select "{"code":"10-992487","firstname":"OLIVIER","surname":"ROQUIGNY","gender":"Unknow…"
type input "OLIVIER"
type input "antoinette.dawans@roquigny.be"
type input "+3225355510"
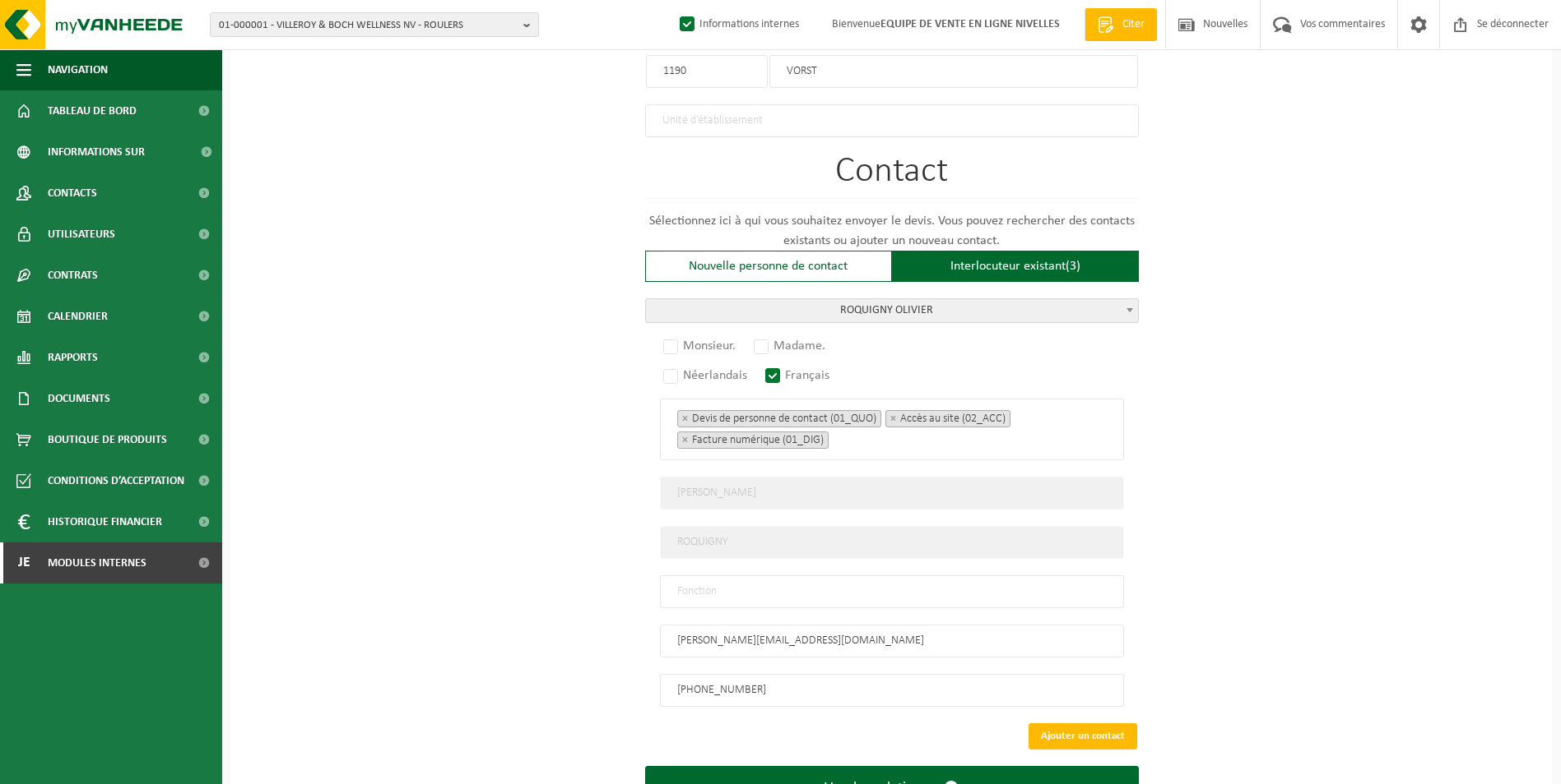
click at [729, 586] on input "text" at bounding box center [891, 593] width 464 height 33
type input "contact"
click at [669, 337] on label "Monsieur." at bounding box center [699, 347] width 81 height 23
radio input "true"
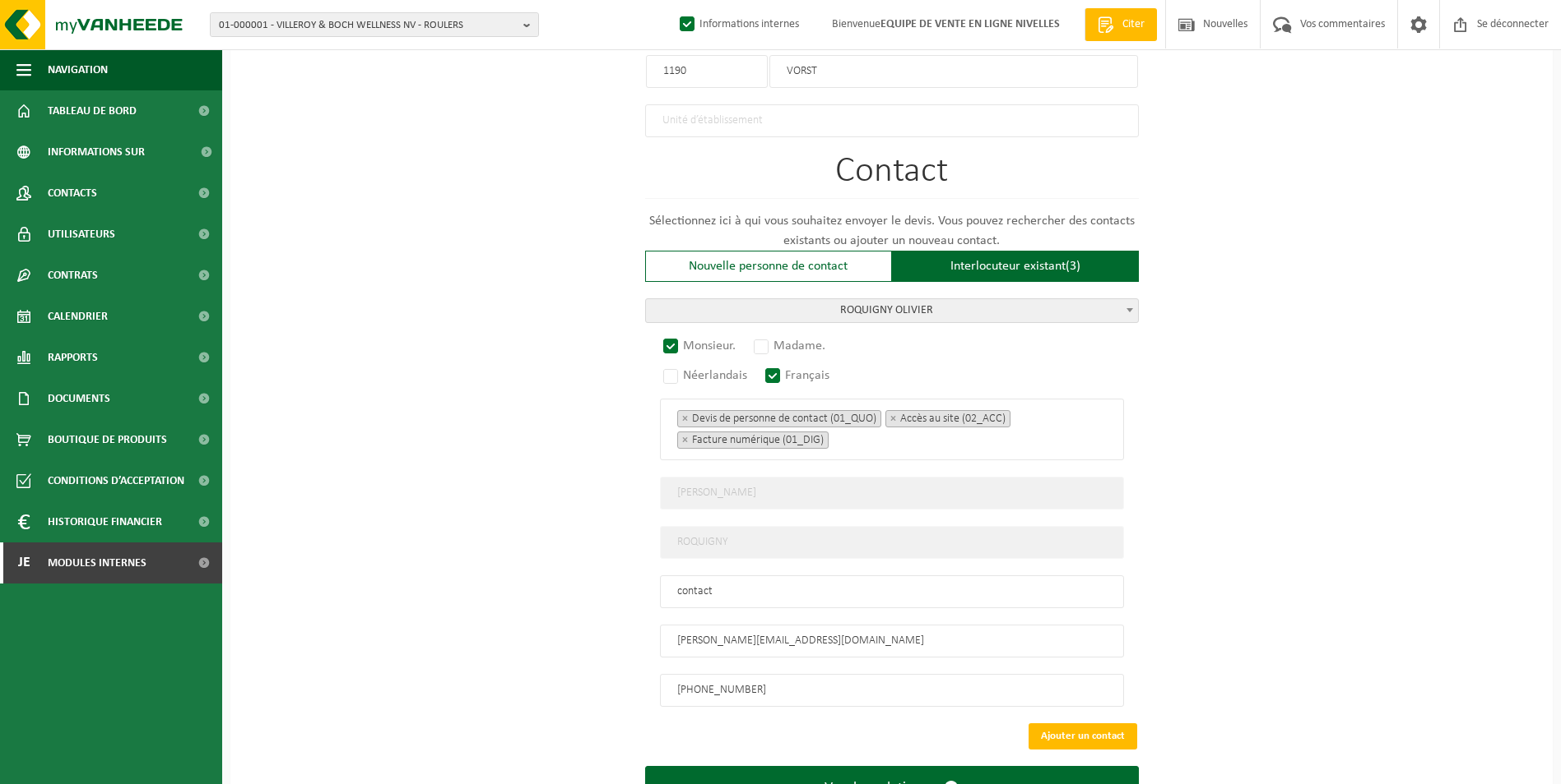
click at [678, 581] on input "contact" at bounding box center [891, 593] width 464 height 33
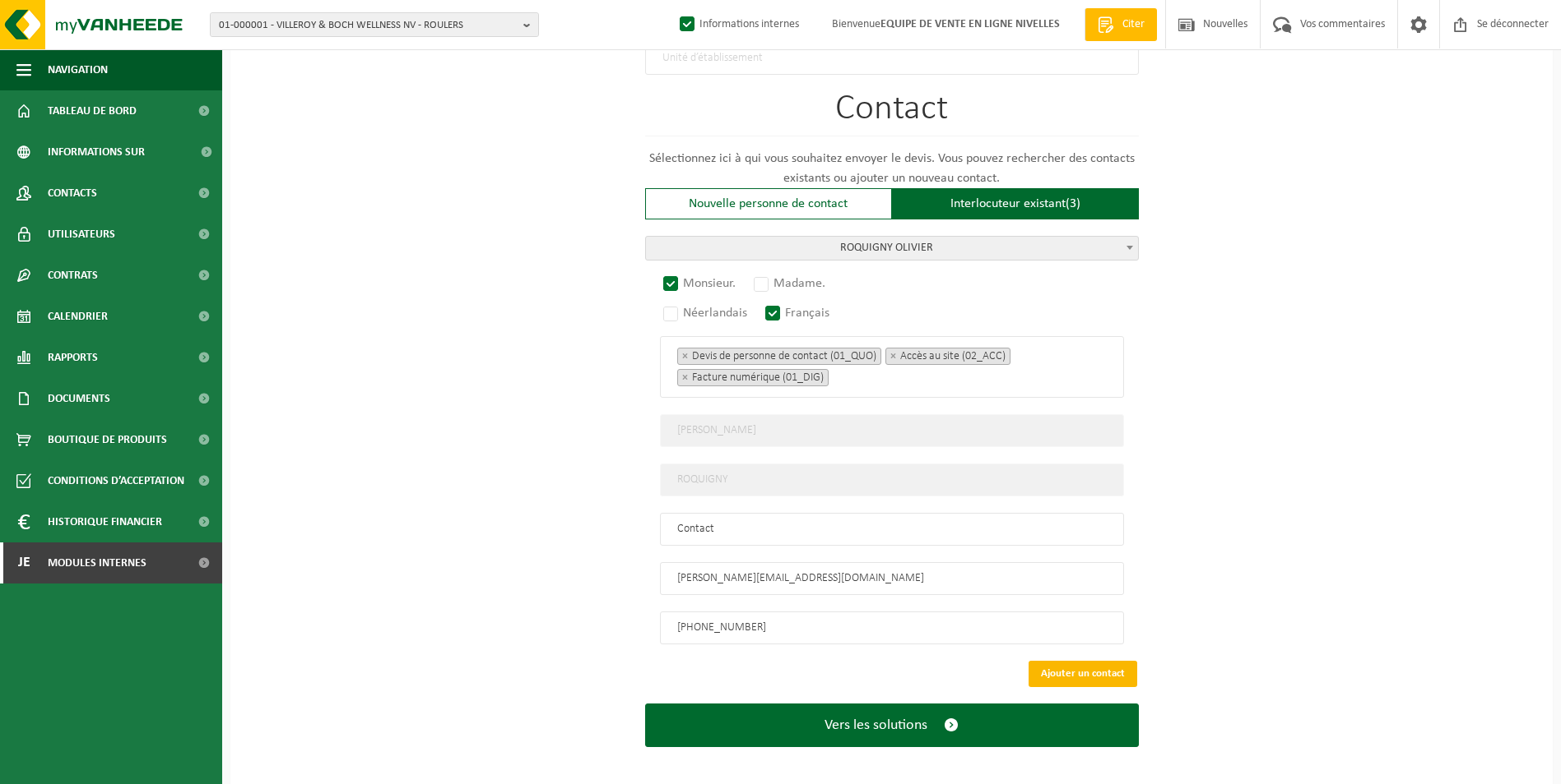
type input "Contact"
click at [1060, 669] on button "Ajouter un contact" at bounding box center [1082, 674] width 108 height 26
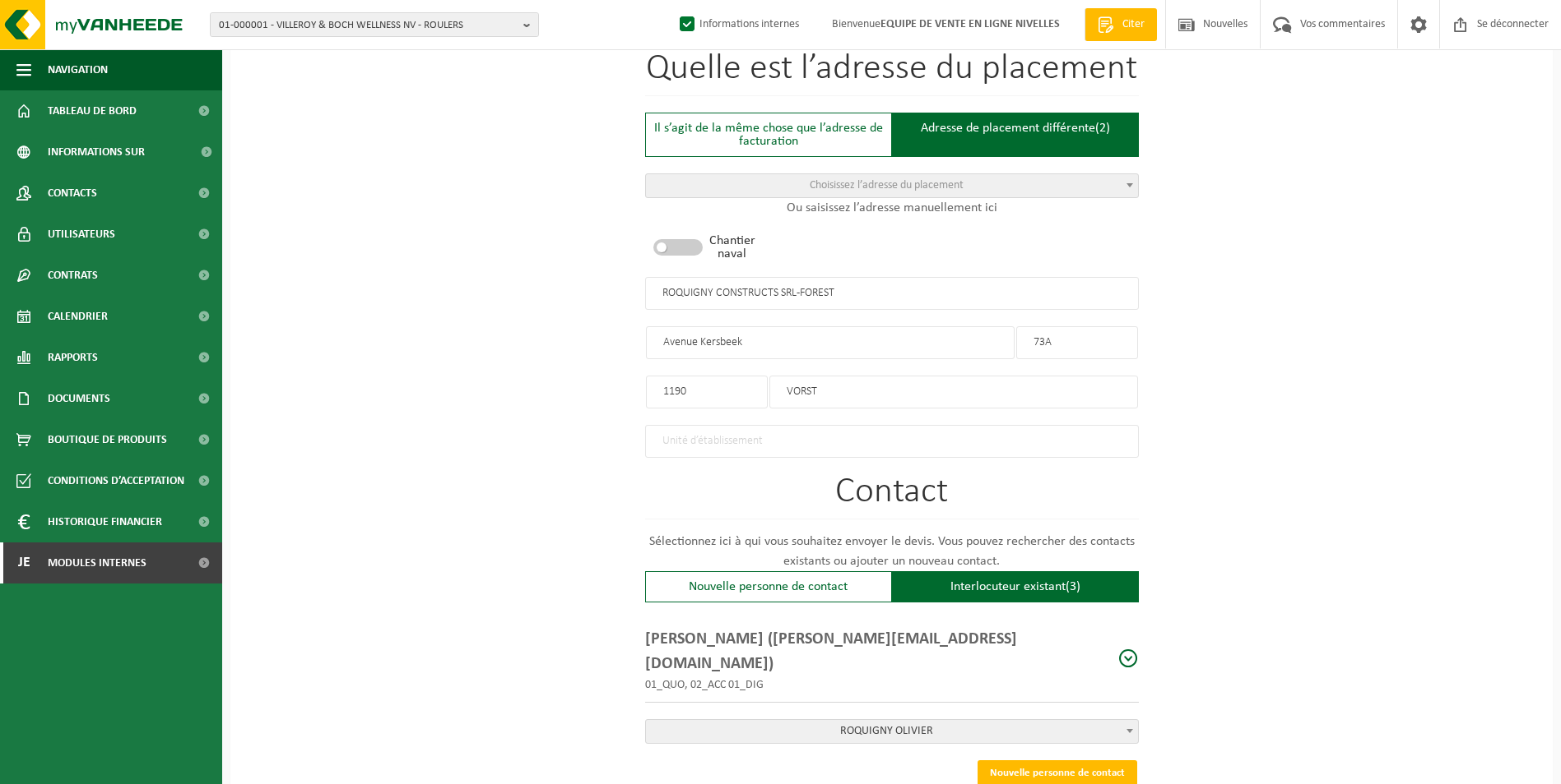
scroll to position [762, 0]
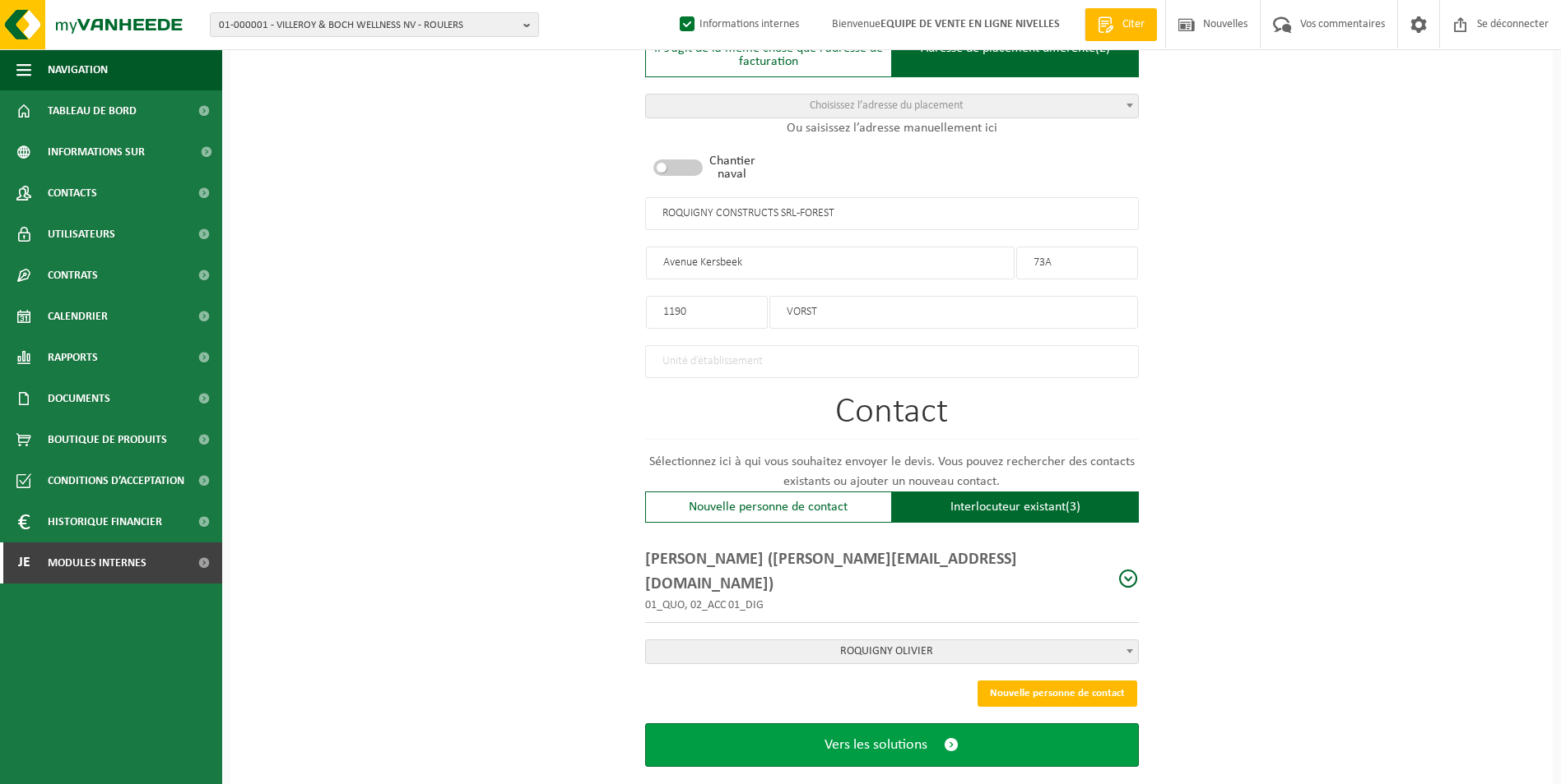
click at [893, 724] on button "Vers les solutions" at bounding box center [891, 745] width 493 height 44
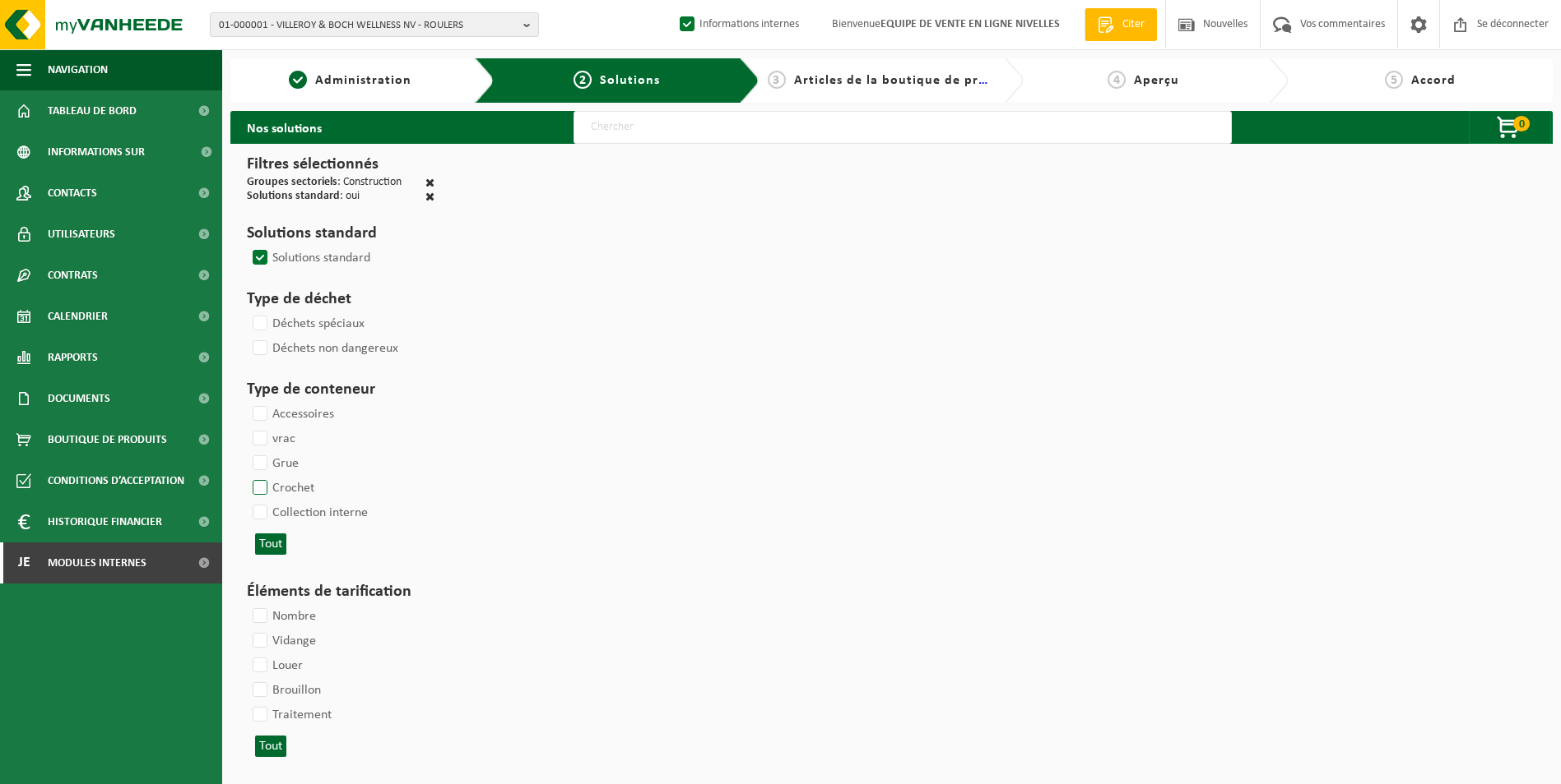
click at [260, 485] on label "Crochet" at bounding box center [281, 488] width 65 height 24
click at [247, 476] on input "Crochet" at bounding box center [246, 475] width 1 height 1
checkbox input "true"
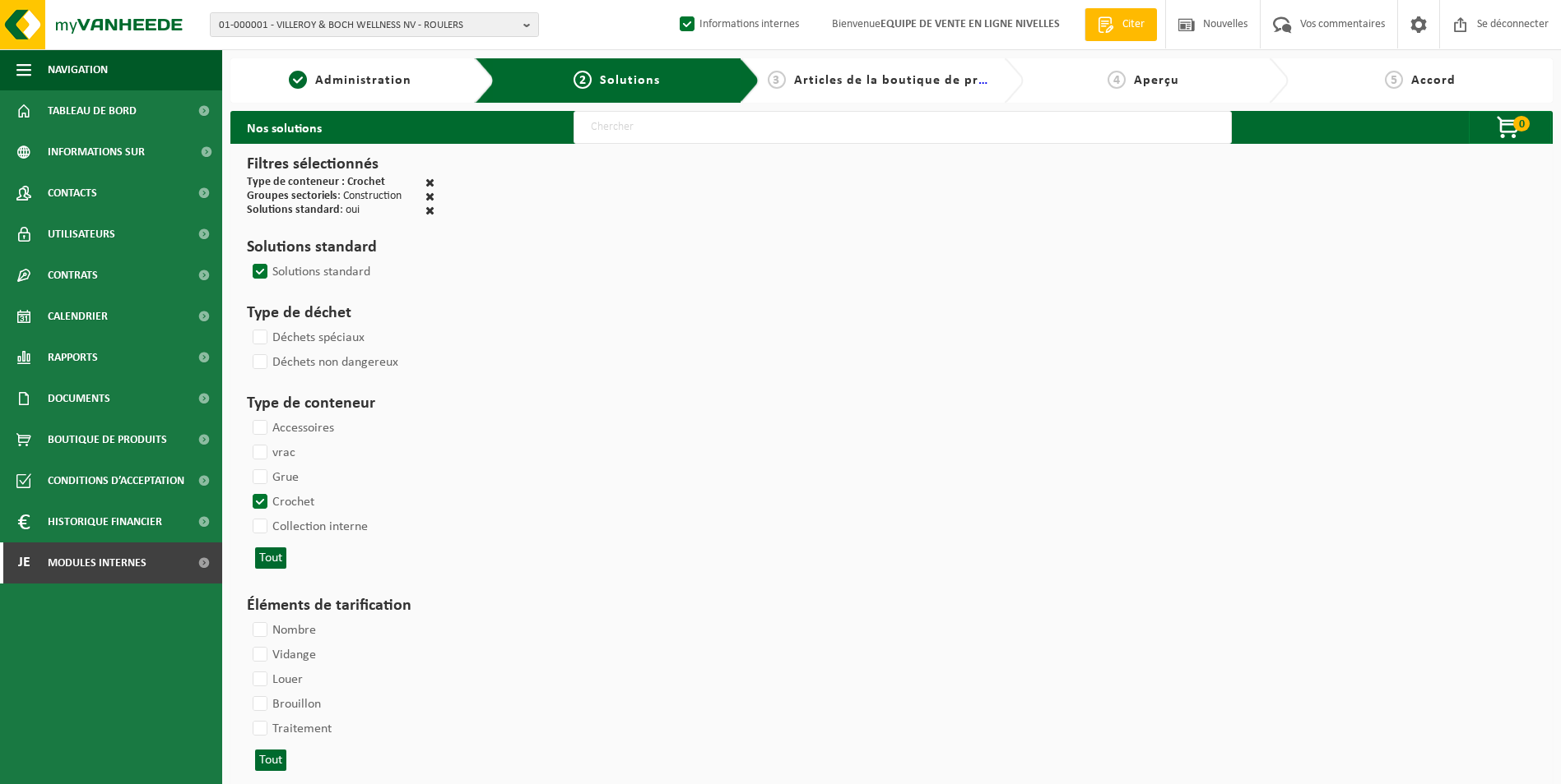
select select
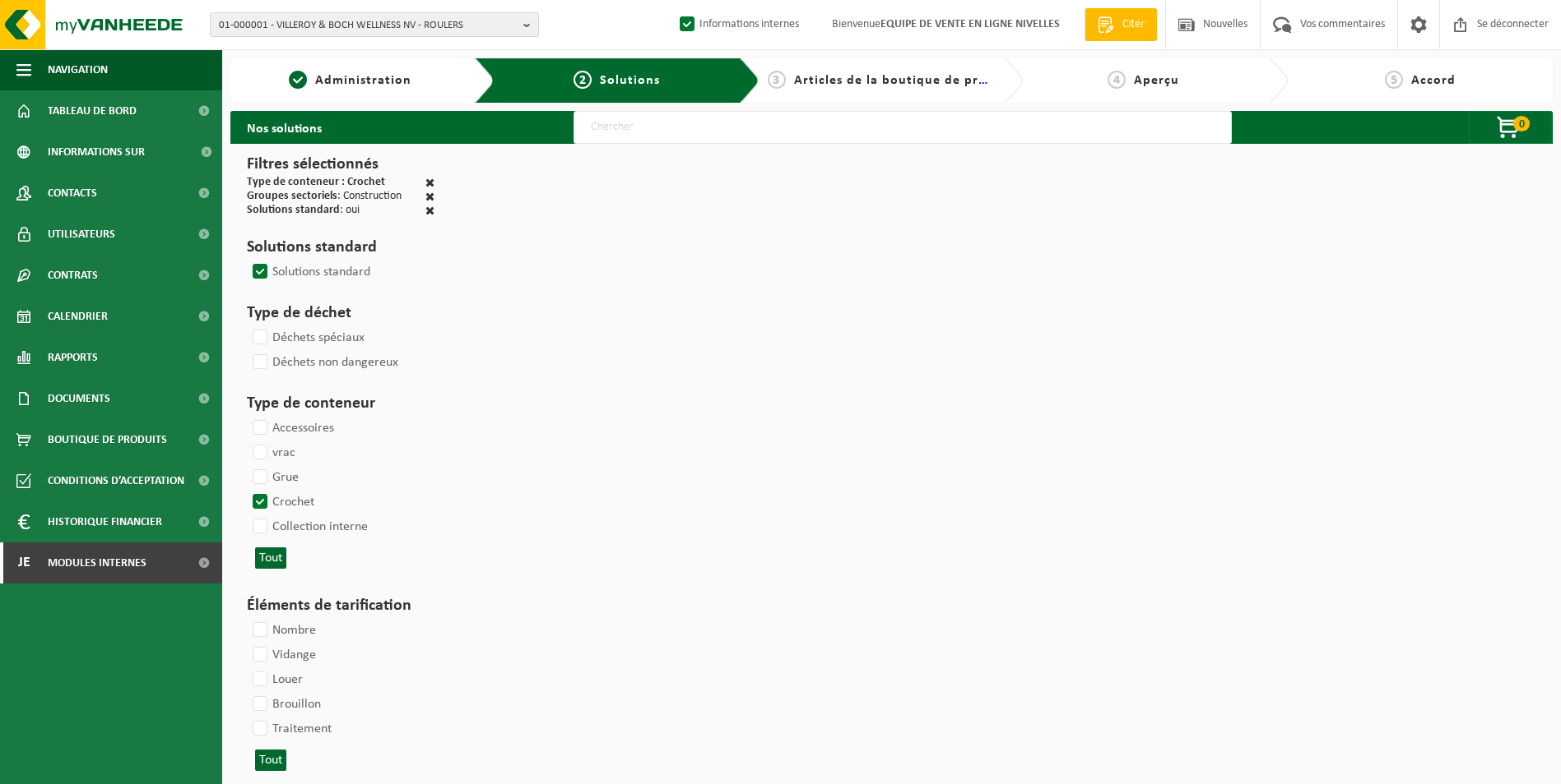
select select
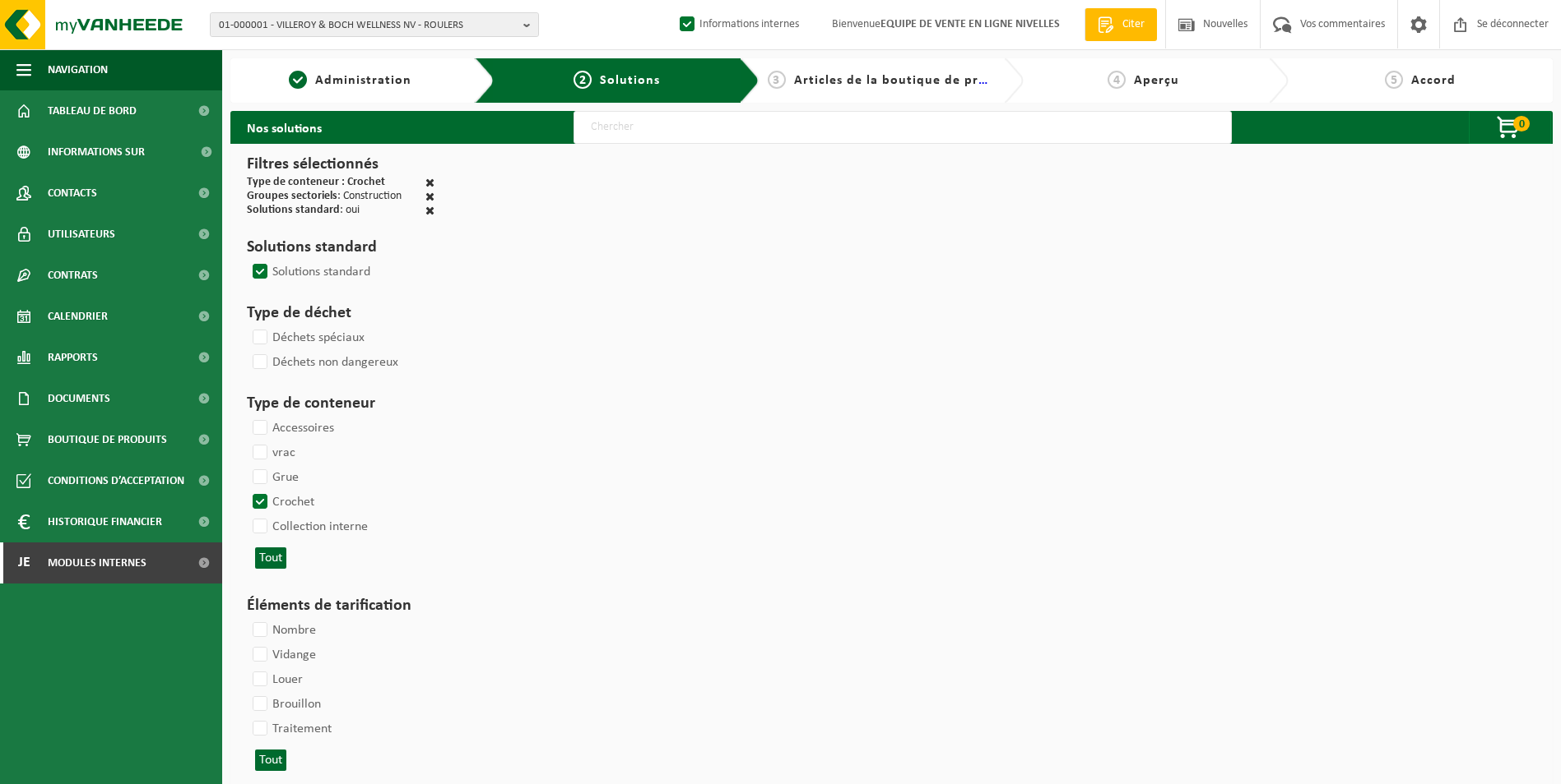
select select
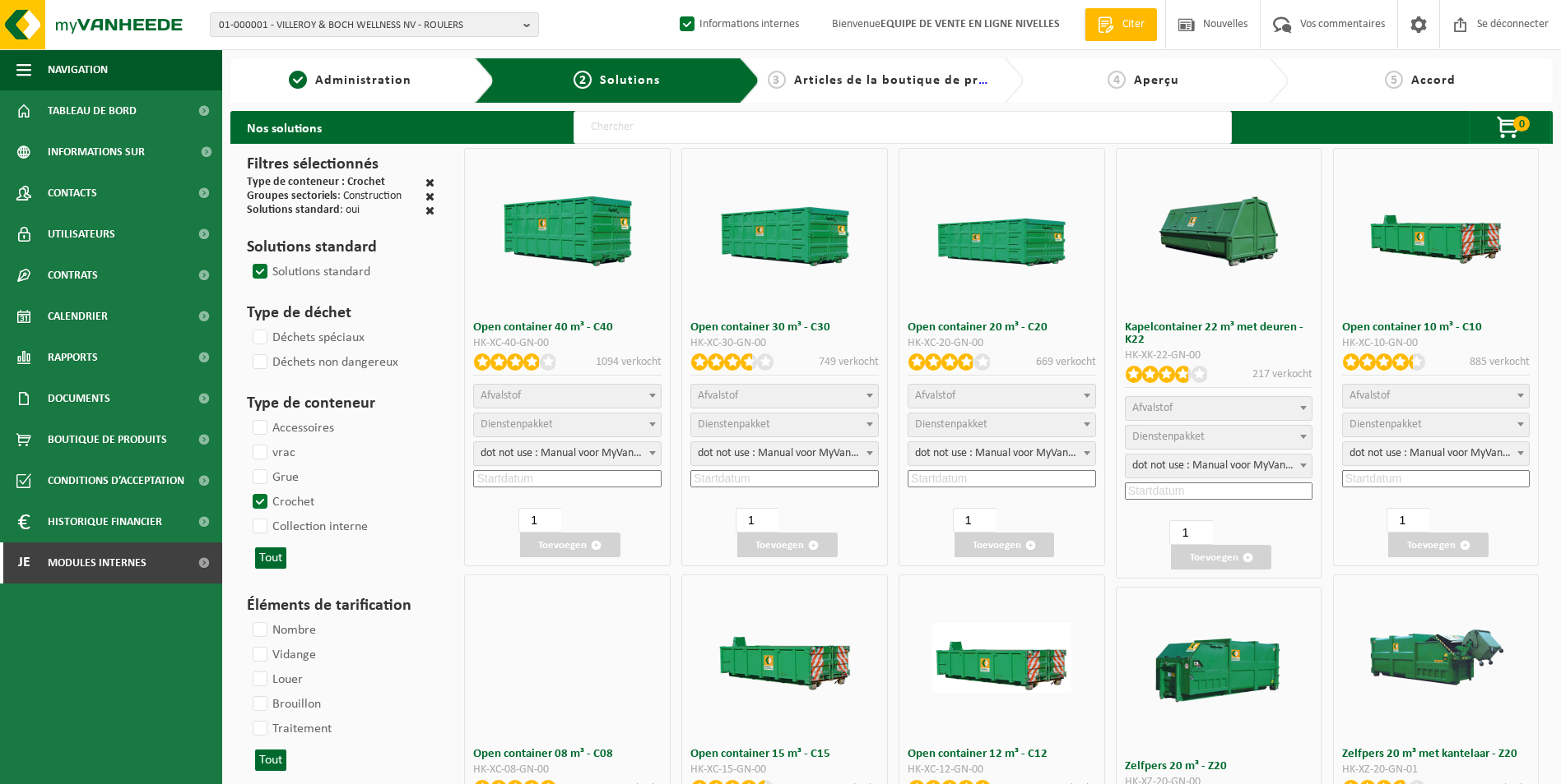
select select
select select "25"
select select
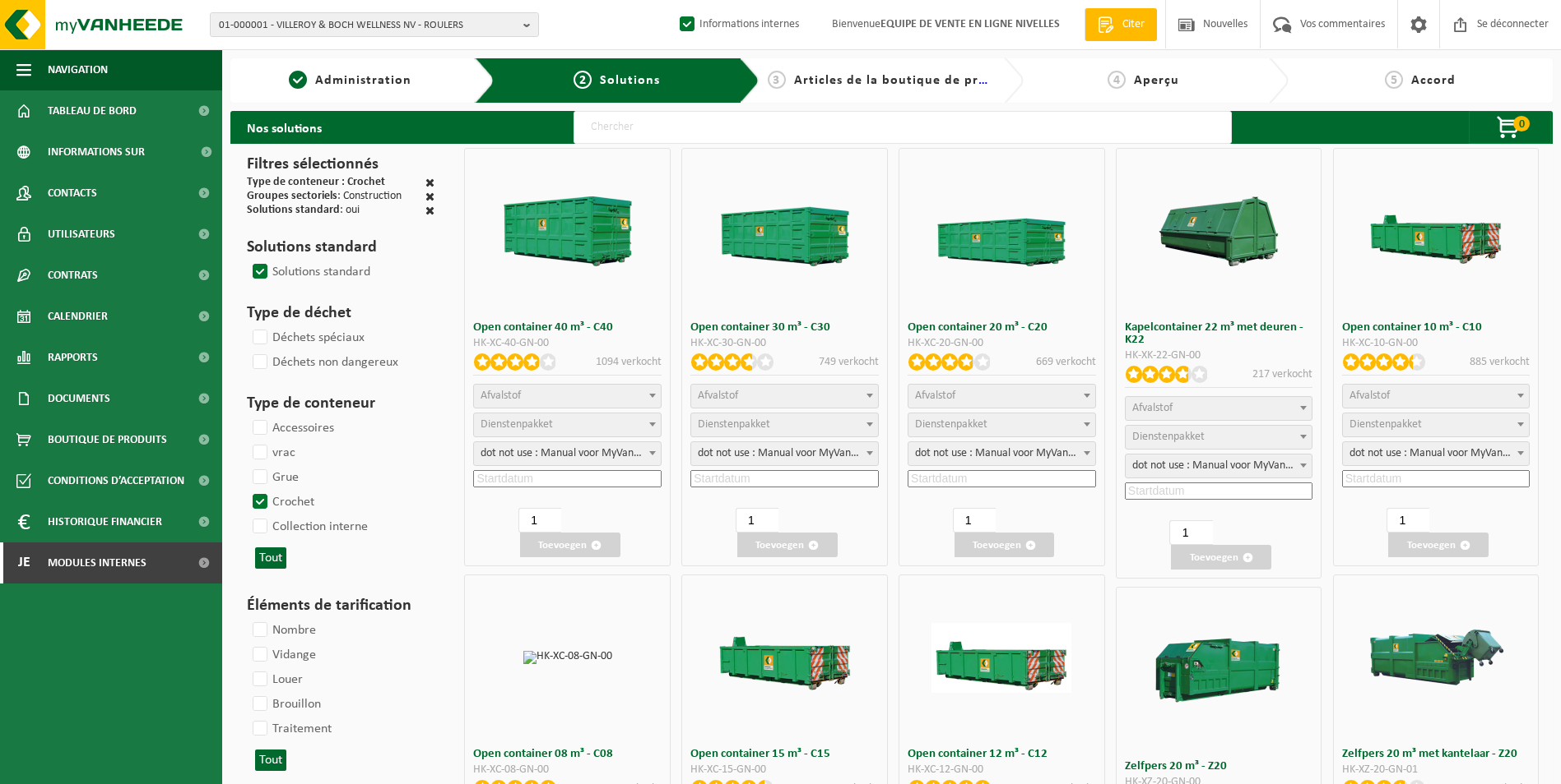
select select
select select "197"
select select
select select "8"
select select
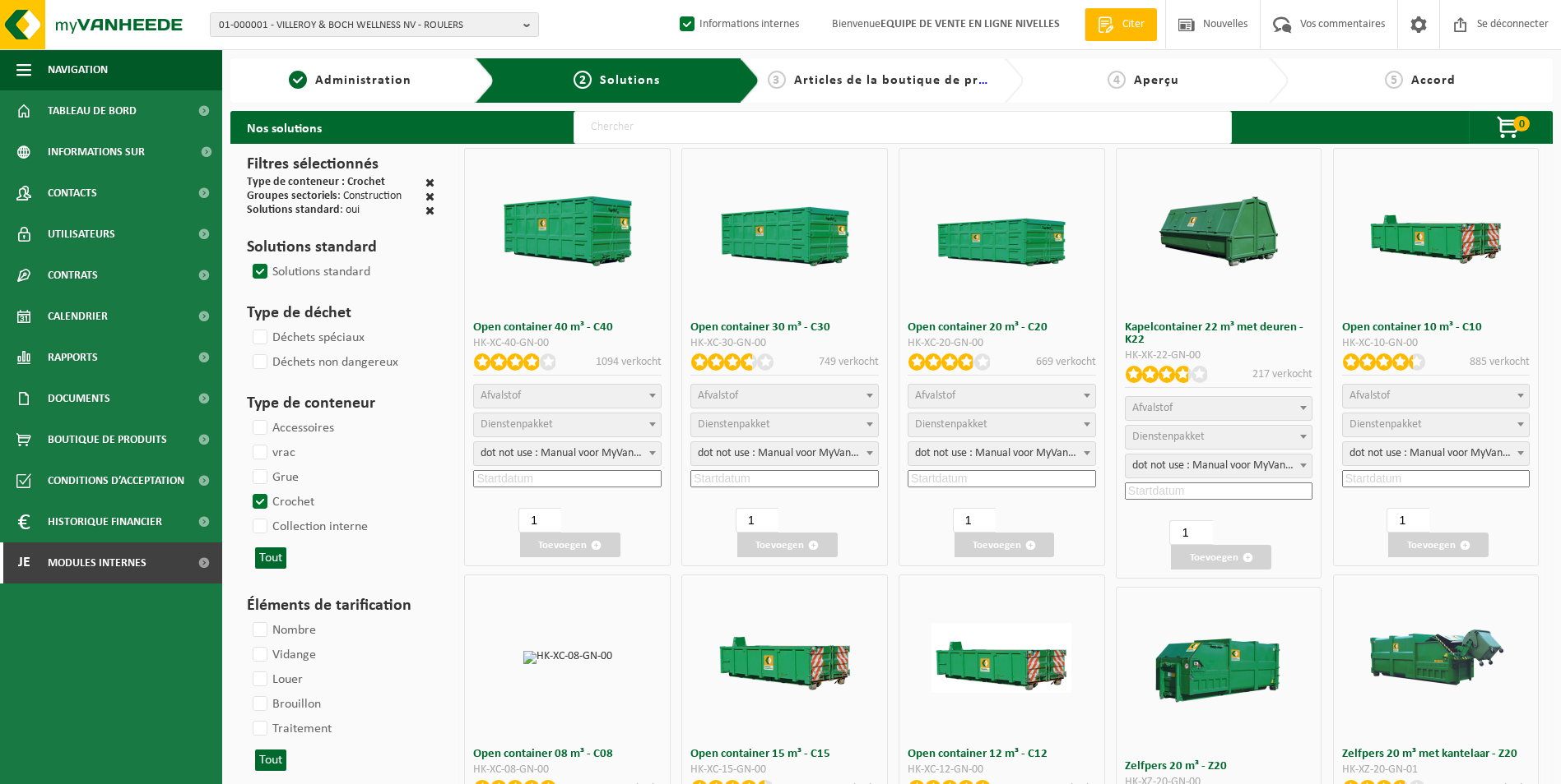
select select "7"
select select
select select "7"
select select
select select "25"
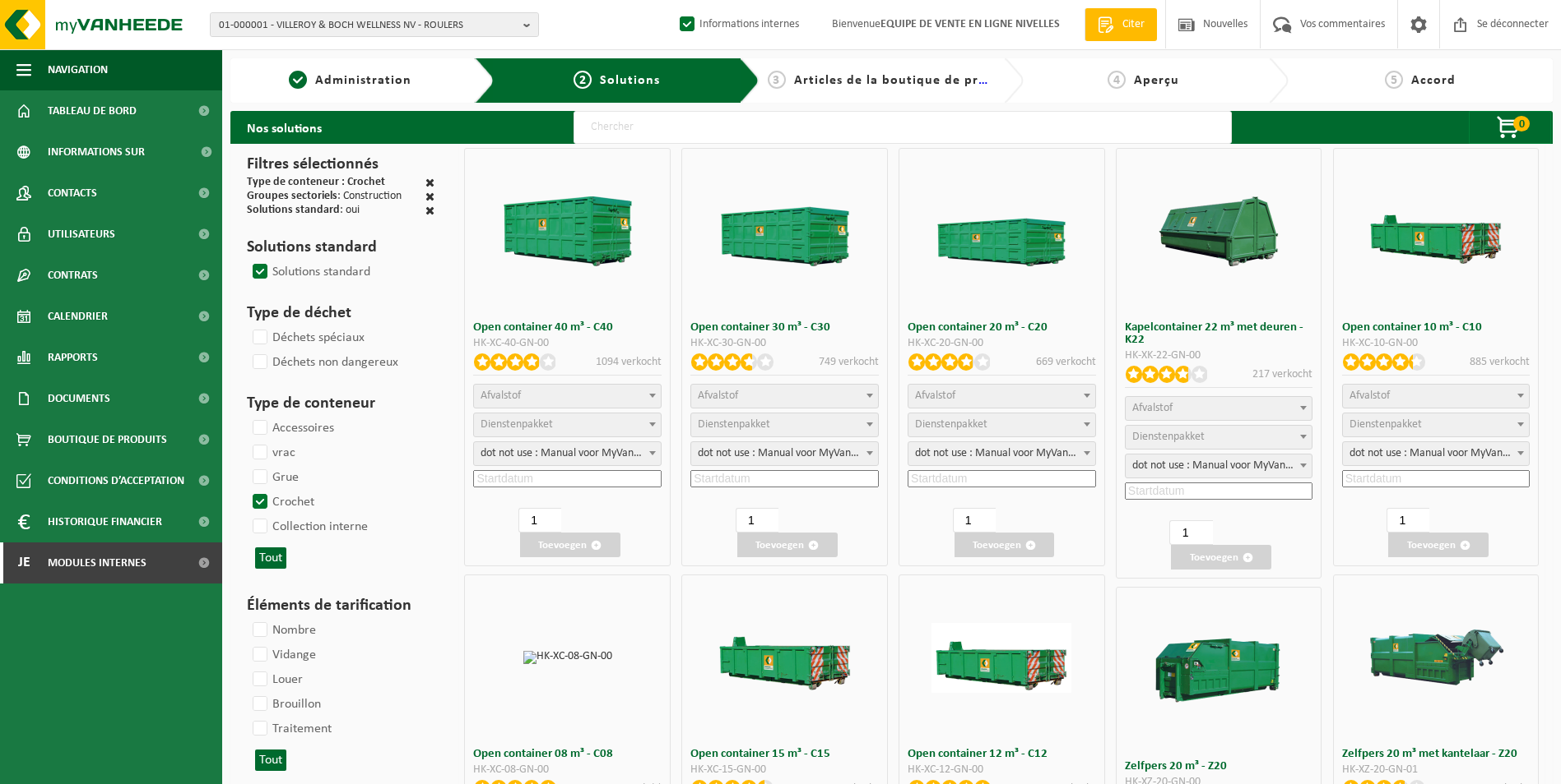
select select "25"
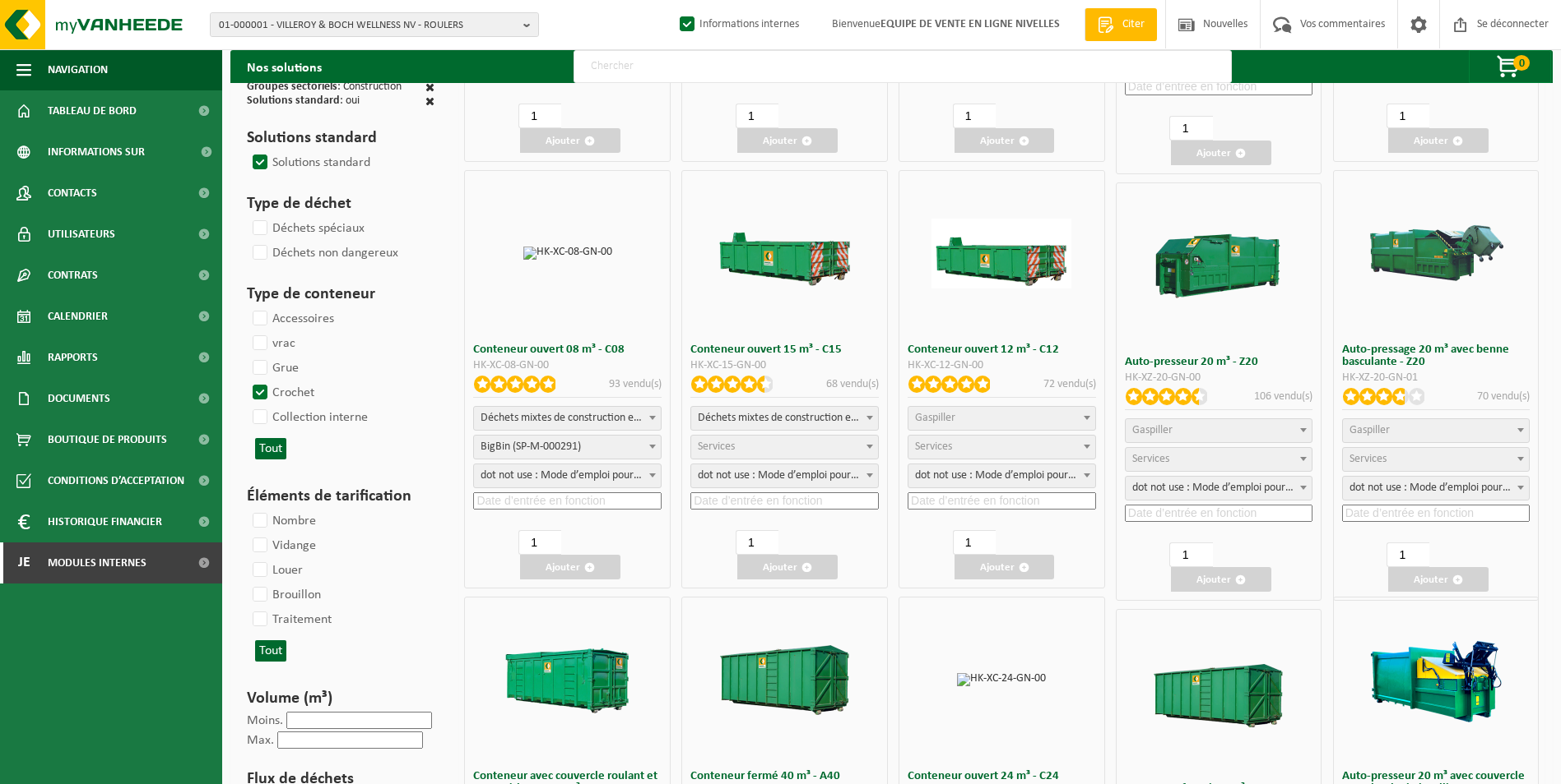
scroll to position [493, 0]
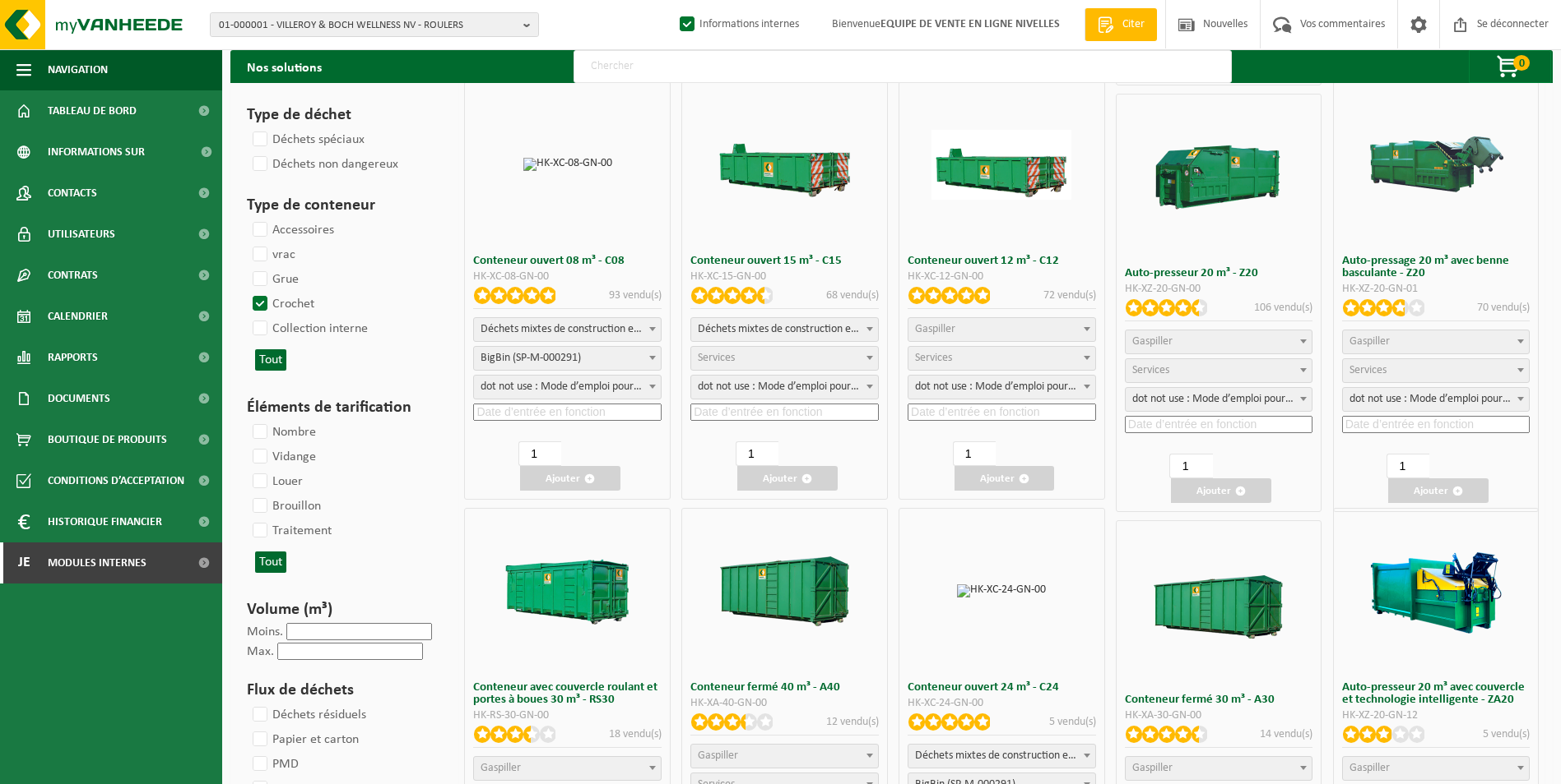
click at [1024, 336] on span "Gaspiller" at bounding box center [1001, 330] width 187 height 23
select select "31"
select select
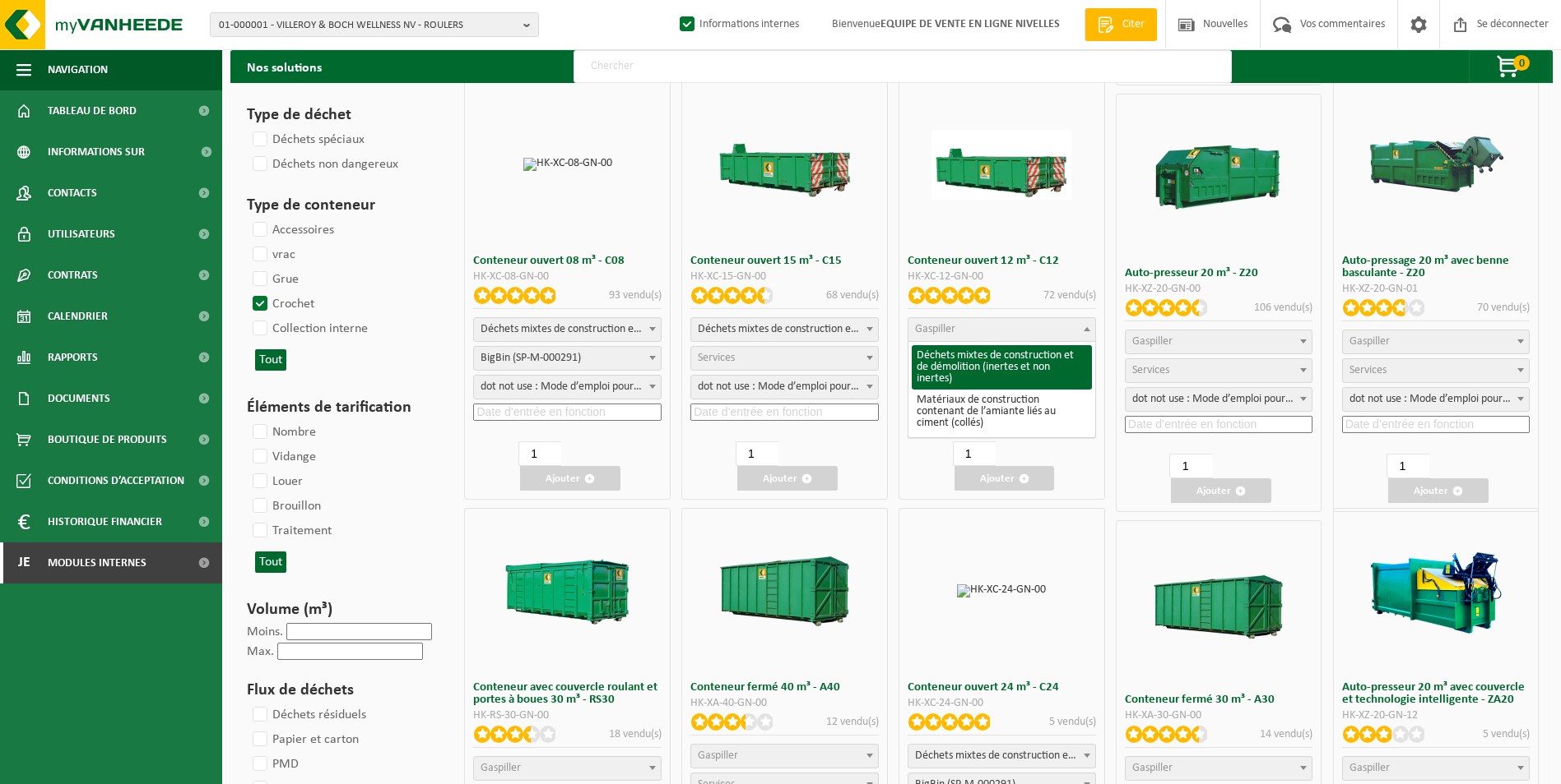
select select
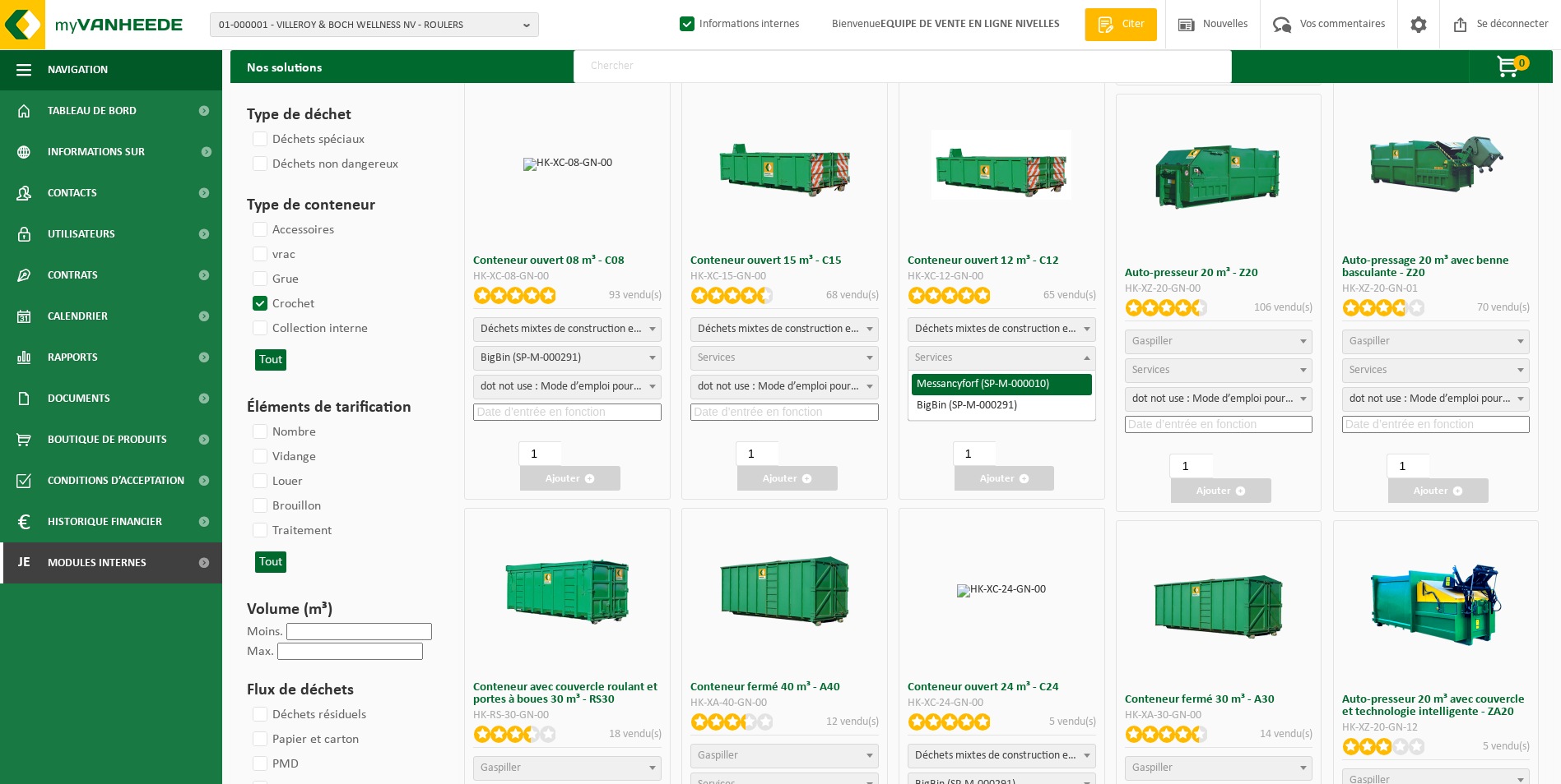
click at [981, 354] on span "Services" at bounding box center [1001, 358] width 187 height 23
select select "197"
select select "25"
click at [978, 404] on input at bounding box center [1001, 413] width 189 height 18
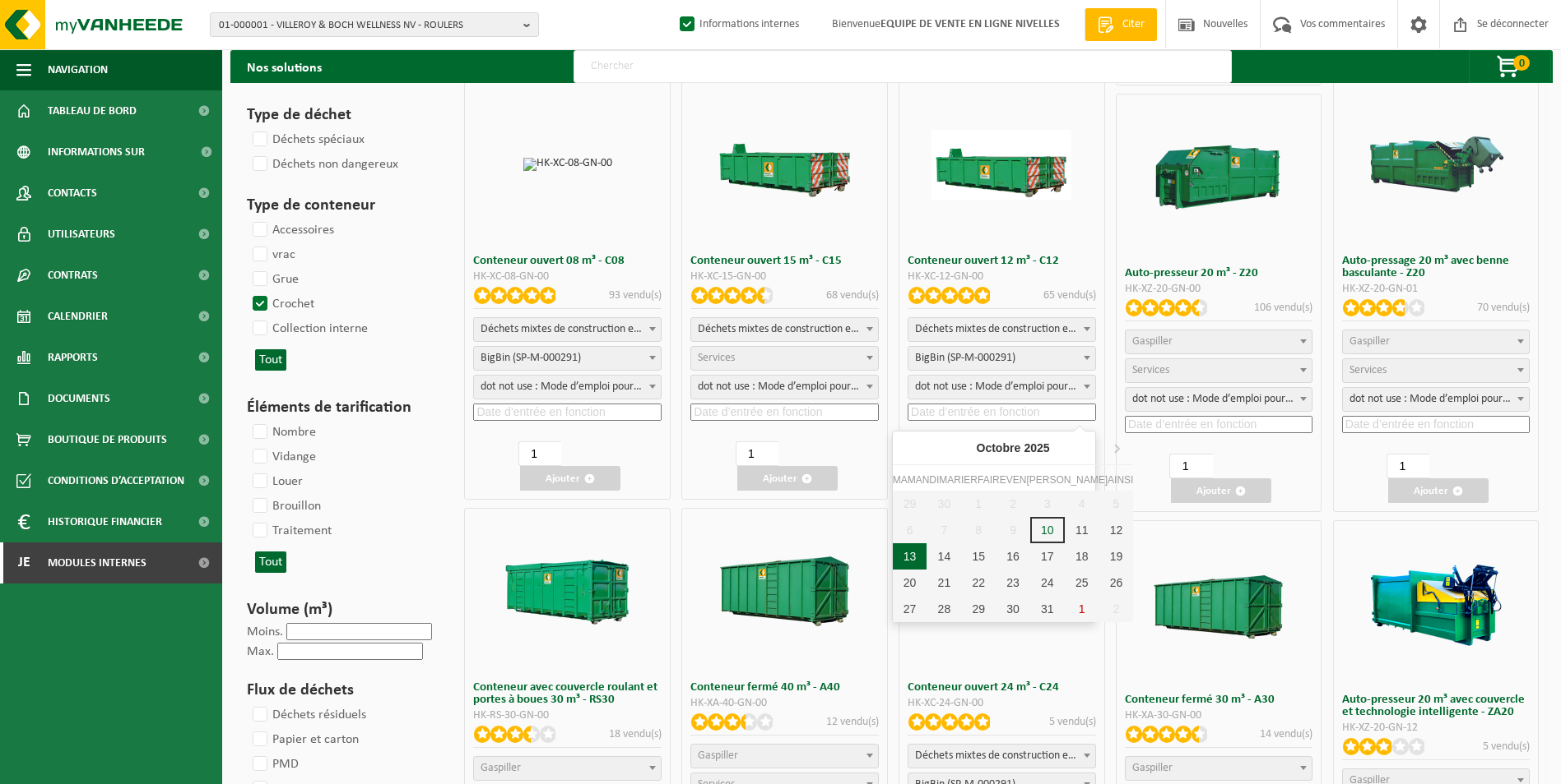
click at [914, 550] on div "13" at bounding box center [909, 557] width 34 height 26
type input "2025-10-13"
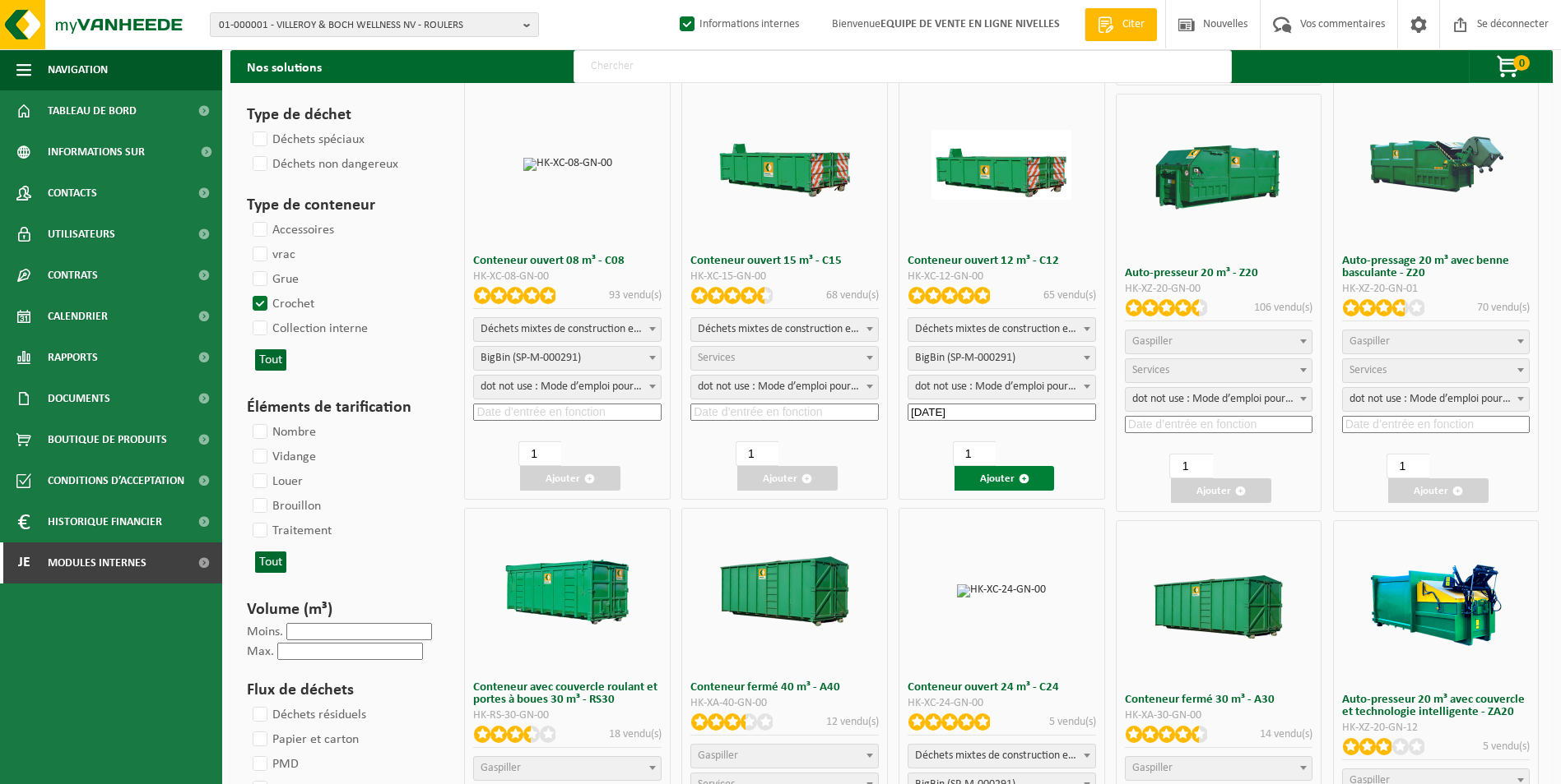
click at [1013, 472] on button "Ajouter" at bounding box center [1004, 478] width 101 height 24
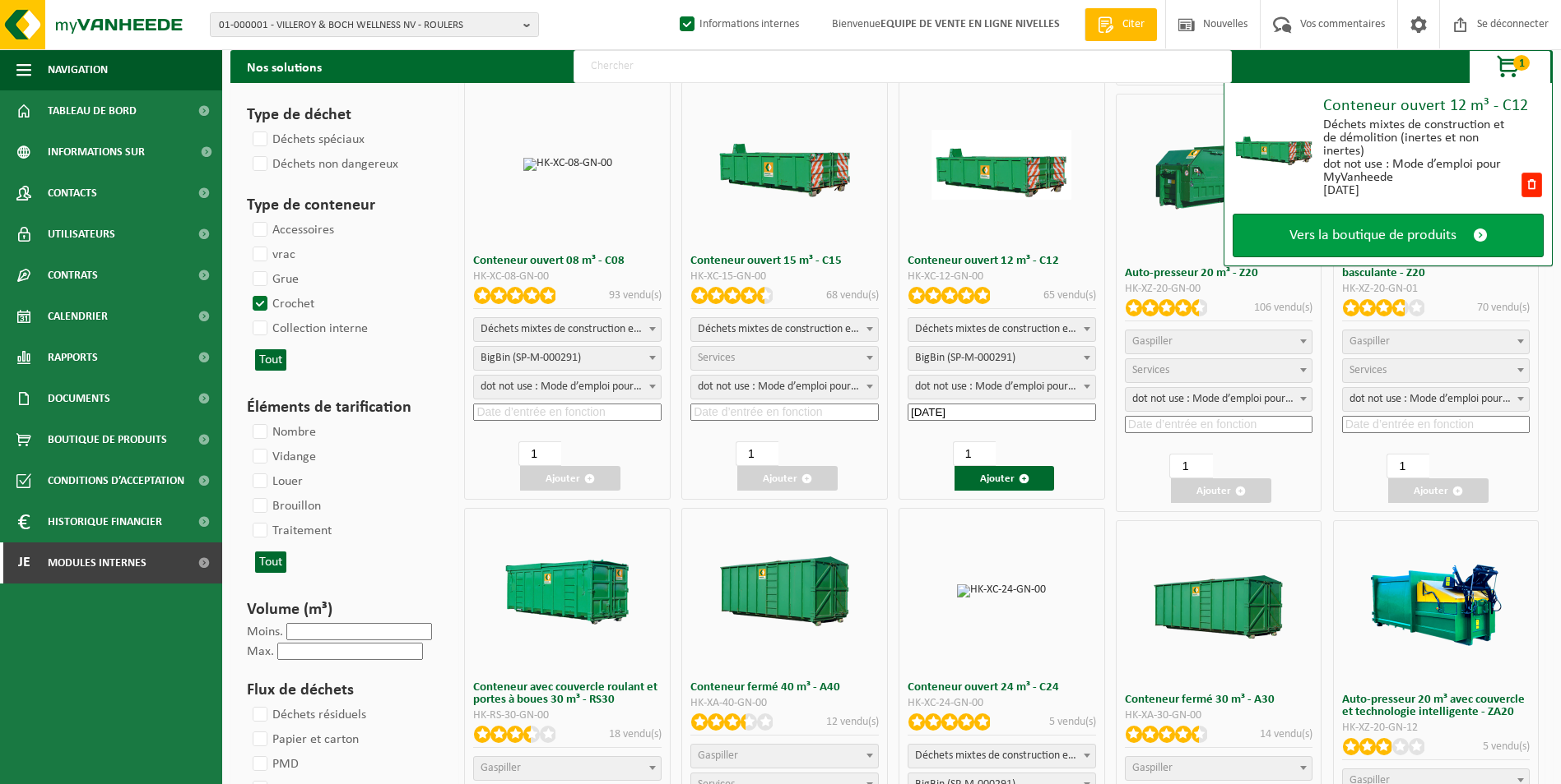
click at [1371, 226] on link "Vers la boutique de produits" at bounding box center [1388, 235] width 311 height 44
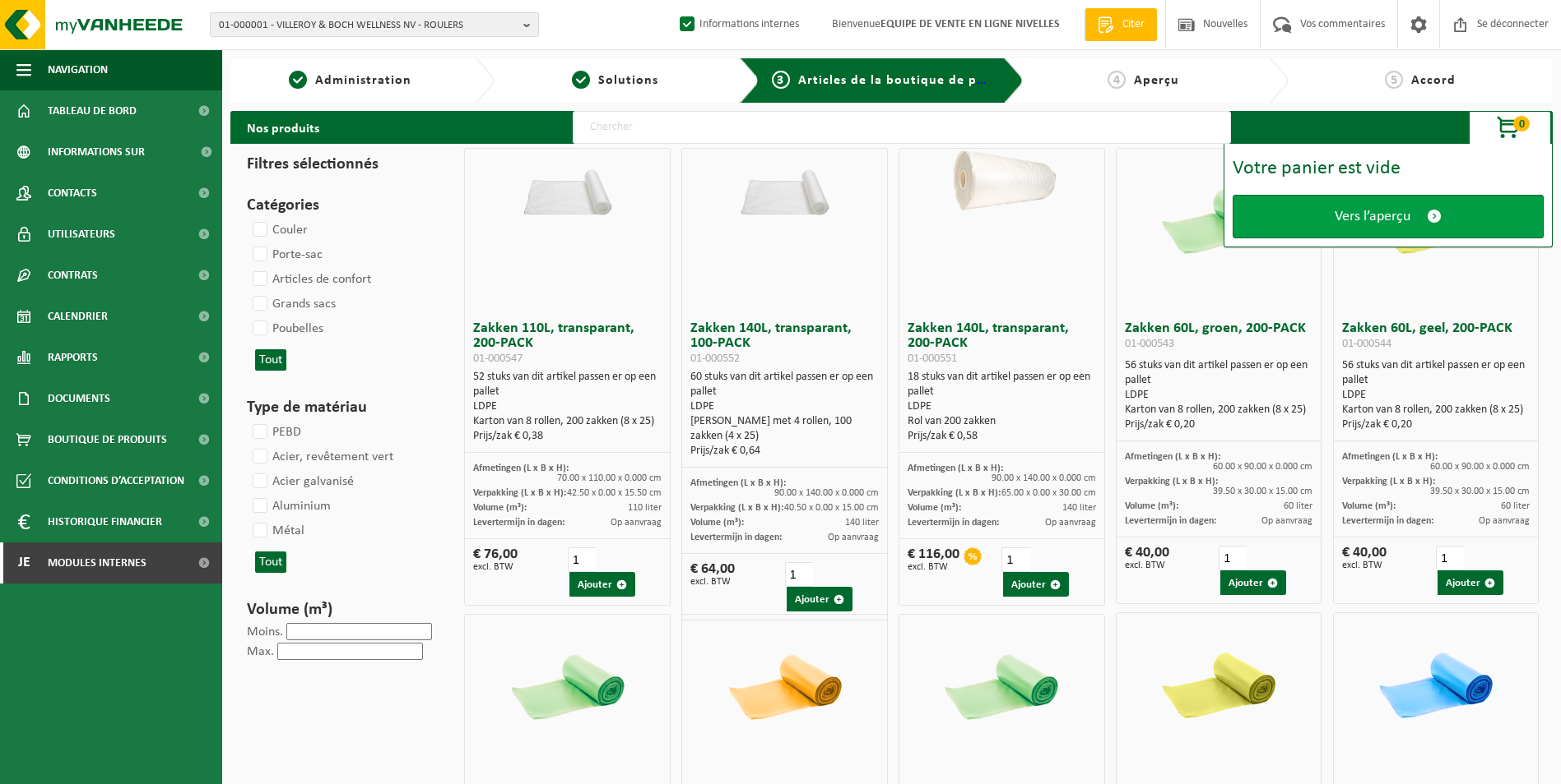
click at [1370, 208] on span "Vers l’aperçu" at bounding box center [1371, 217] width 75 height 18
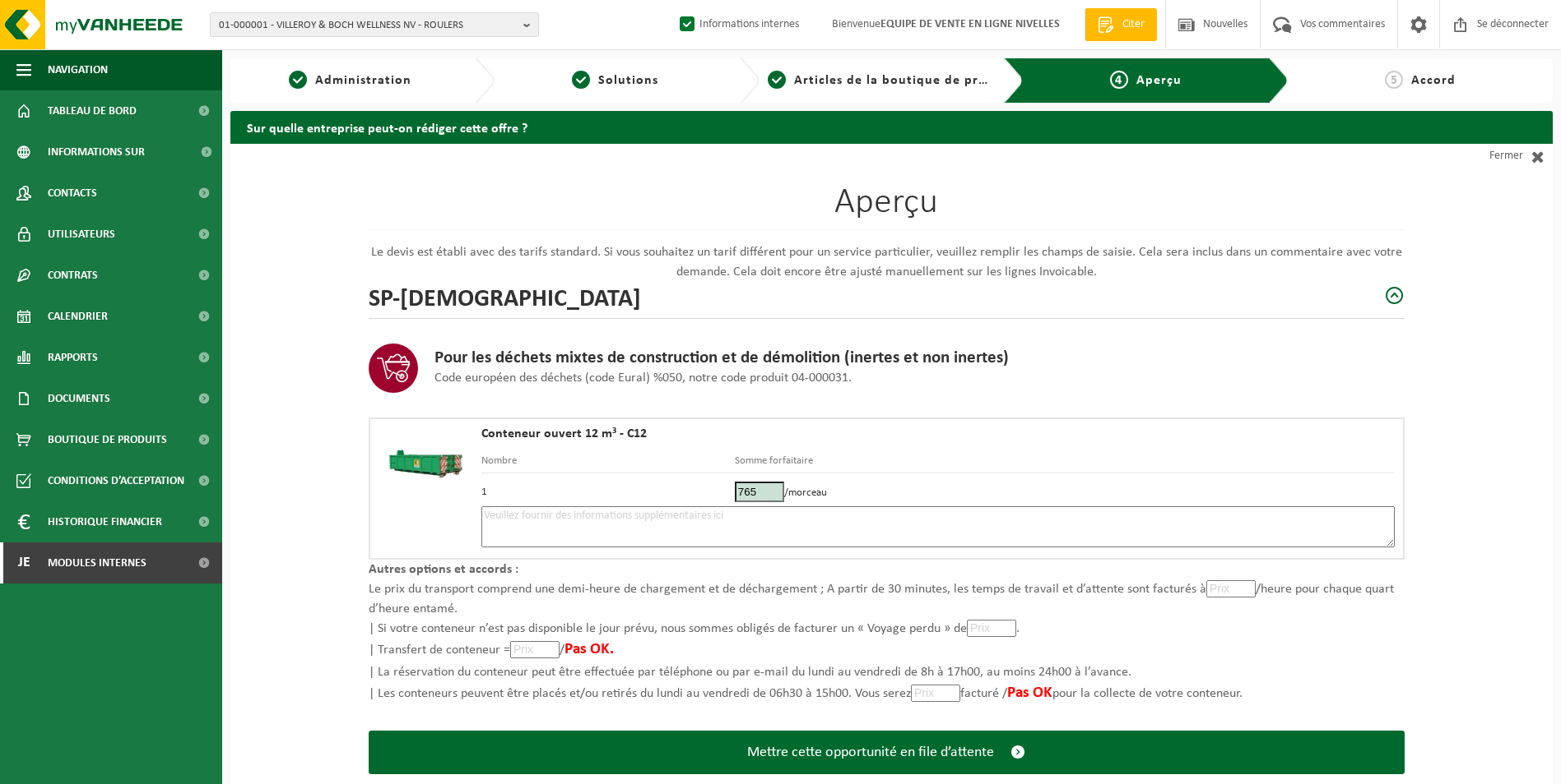
click at [760, 523] on textarea at bounding box center [938, 527] width 913 height 41
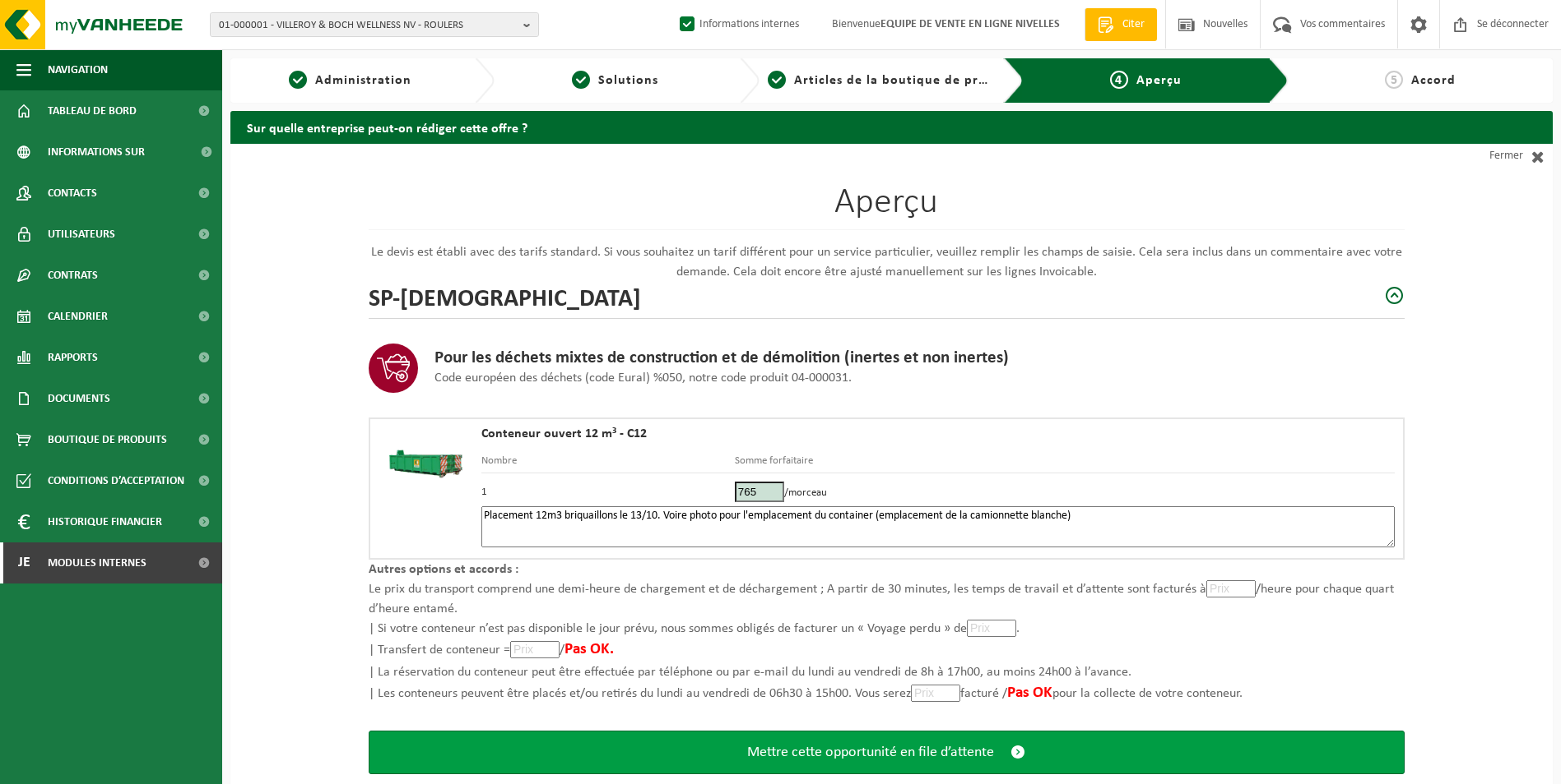
type textarea "Placement 12m3 briquaillons le 13/10. Voire photo pour l'emplacement du contain…"
click at [830, 748] on span "Mettre cette opportunité en file d’attente" at bounding box center [870, 753] width 247 height 18
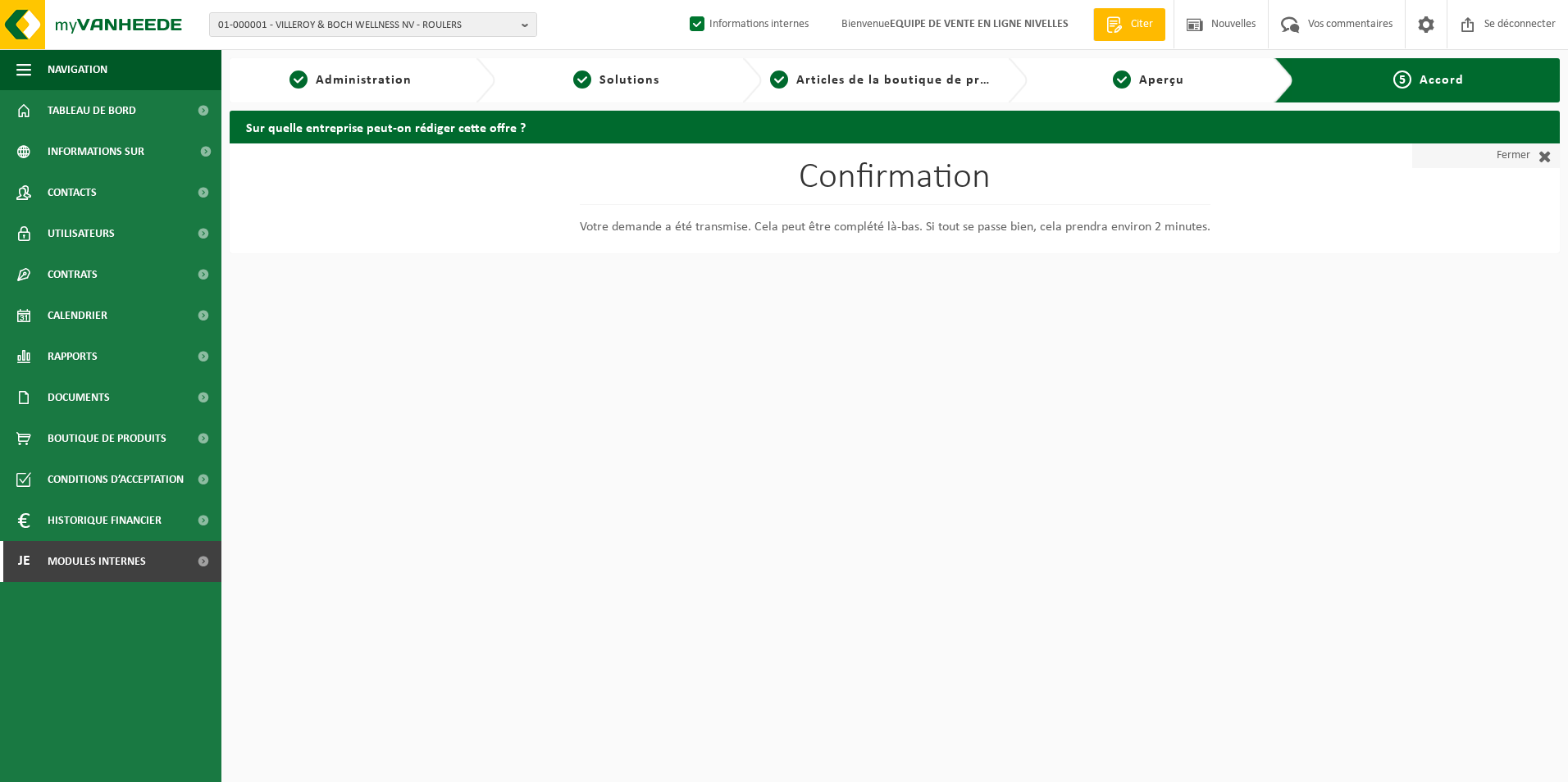
click at [1500, 155] on font "Fermer" at bounding box center [1513, 155] width 34 height 24
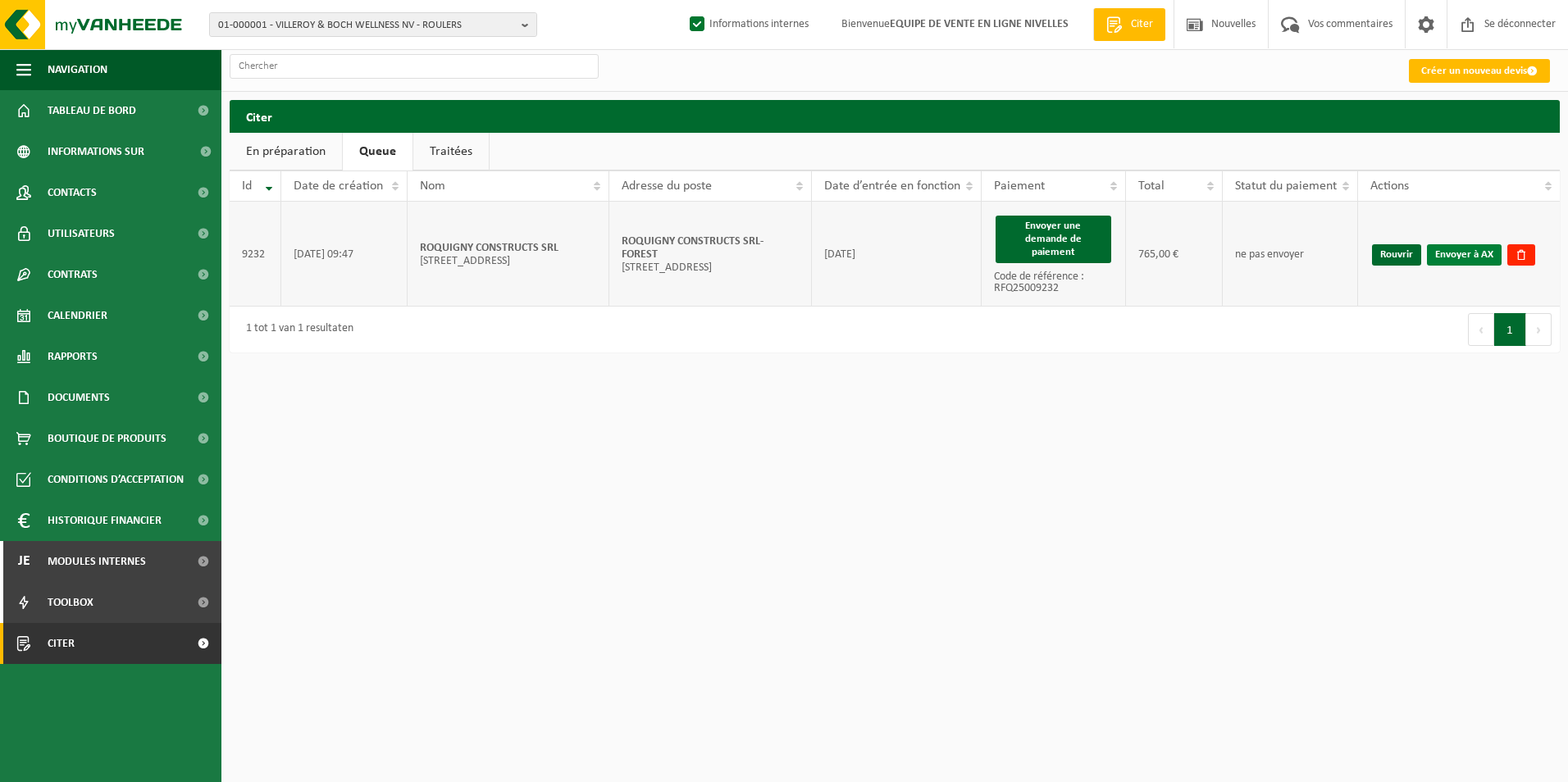
click at [1463, 250] on link "Envoyer à AX" at bounding box center [1464, 255] width 75 height 21
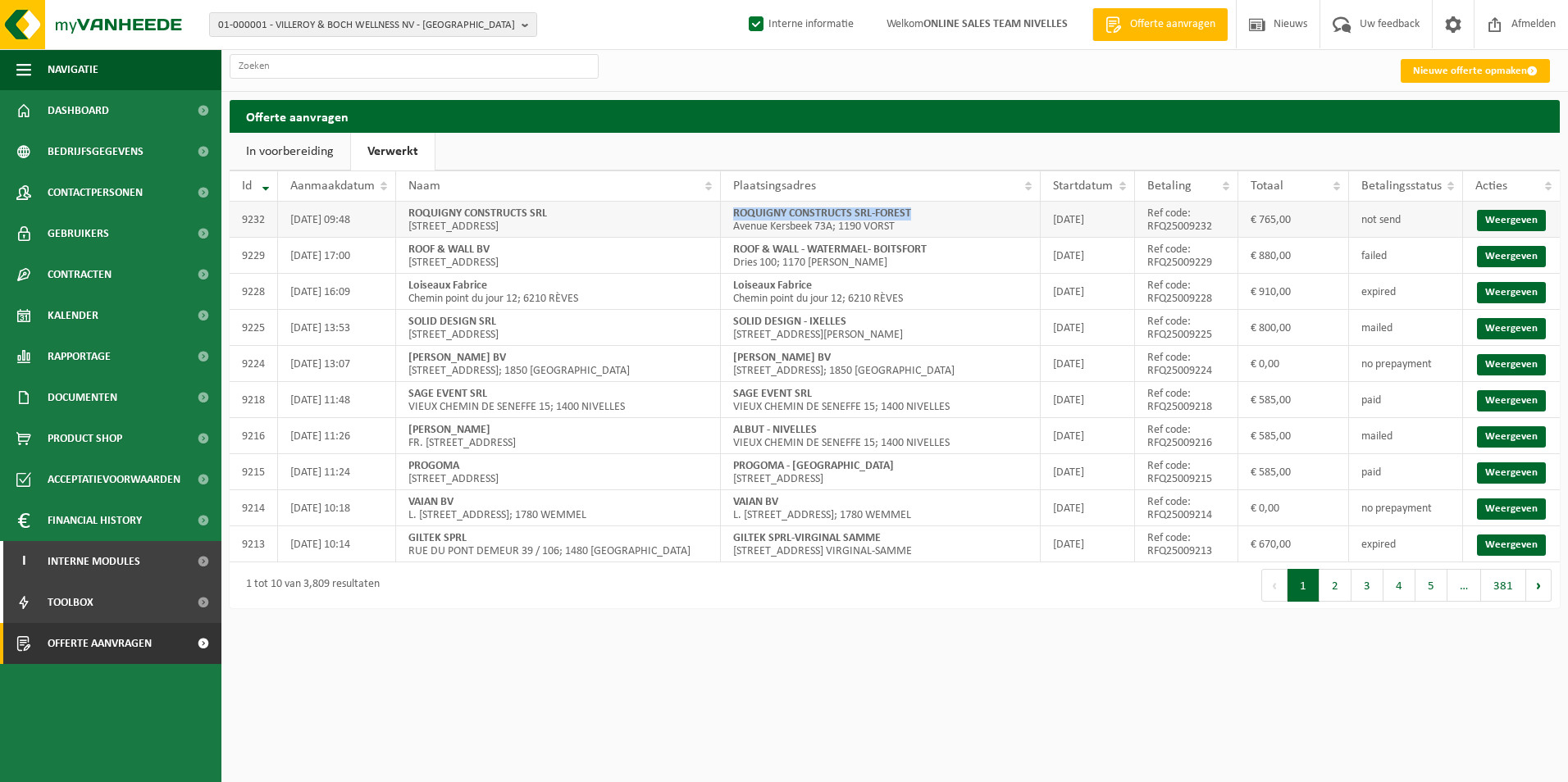
drag, startPoint x: 735, startPoint y: 211, endPoint x: 955, endPoint y: 211, distance: 220.0
click at [955, 211] on td "ROQUIGNY CONSTRUCTS SRL-[GEOGRAPHIC_DATA] Kersbeek 73A; 1190 VORST" at bounding box center [880, 219] width 320 height 36
copy strong "ROQUIGNY CONSTRUCTS SRL-FOREST"
click at [1494, 330] on link "Weergeven" at bounding box center [1512, 329] width 69 height 21
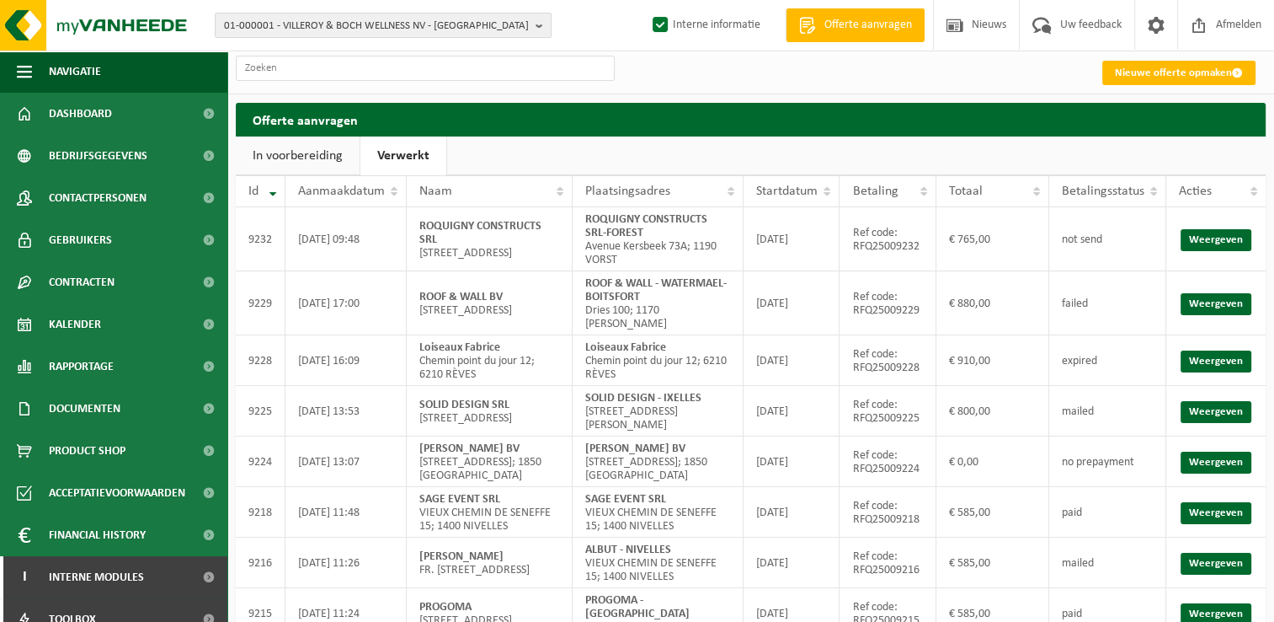
click at [558, 150] on ul "In voorbereiding Verwerkt" at bounding box center [751, 155] width 1030 height 39
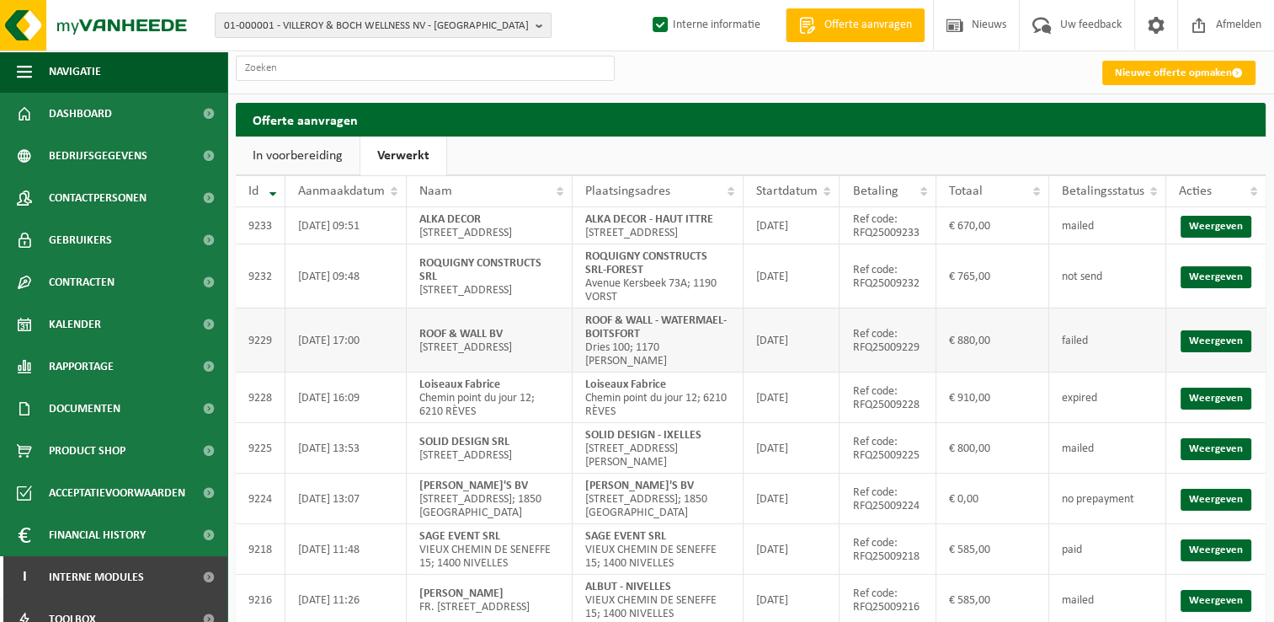
scroll to position [84, 0]
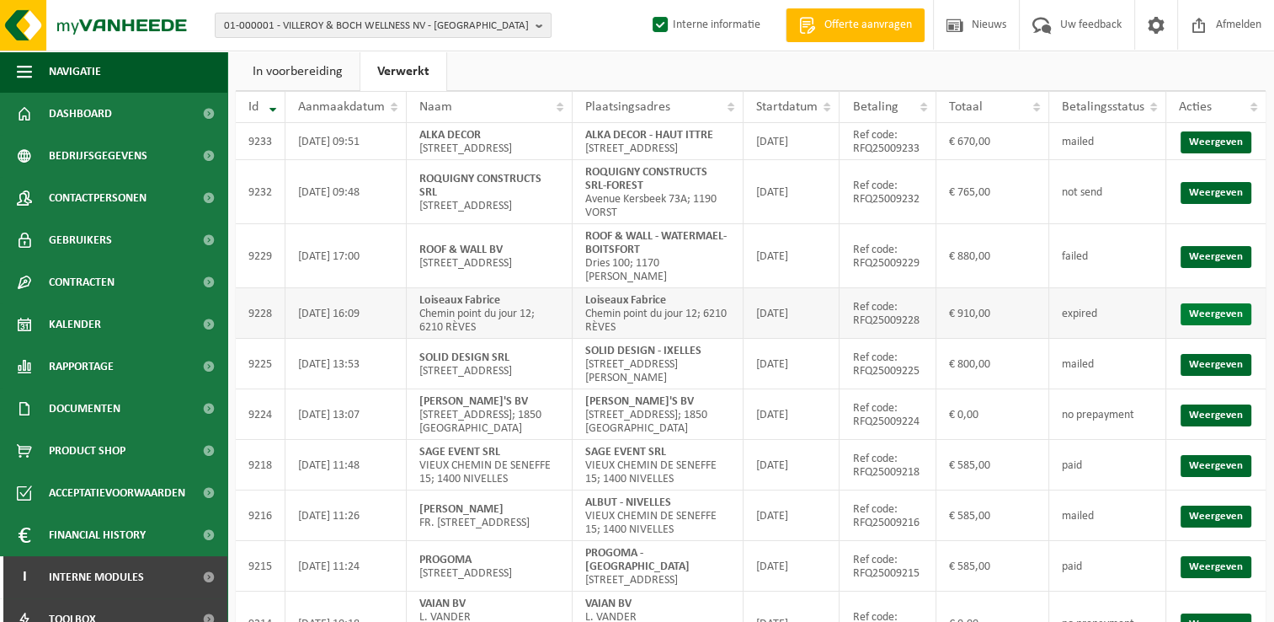
click at [1198, 325] on link "Weergeven" at bounding box center [1216, 314] width 71 height 22
click at [1206, 268] on link "Weergeven" at bounding box center [1216, 257] width 71 height 22
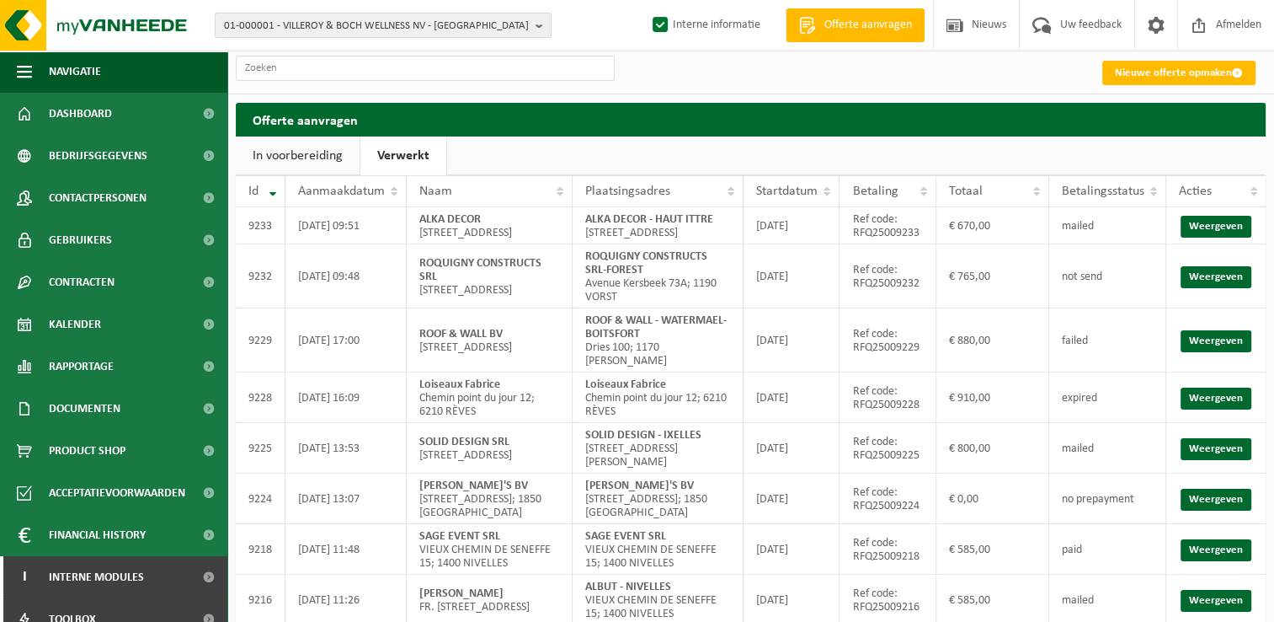
click at [550, 148] on ul "In voorbereiding Verwerkt" at bounding box center [751, 155] width 1030 height 39
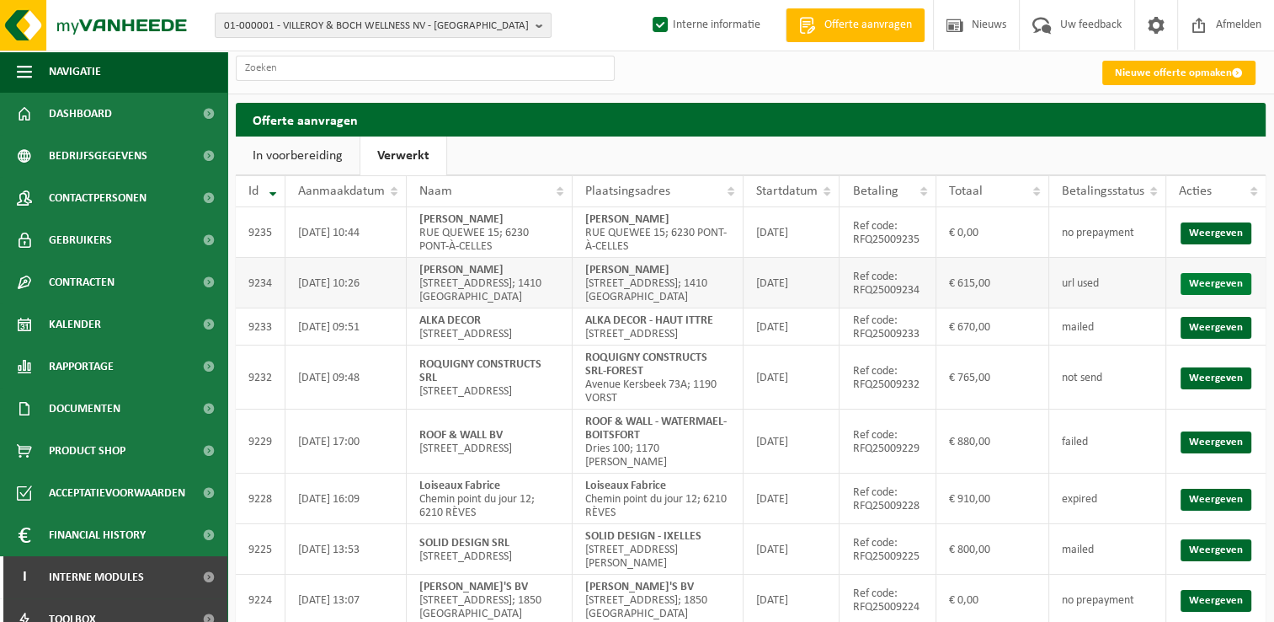
click at [1225, 285] on link "Weergeven" at bounding box center [1216, 284] width 71 height 22
click at [1199, 337] on link "Weergeven" at bounding box center [1216, 328] width 71 height 22
click at [542, 159] on ul "In voorbereiding Verwerkt" at bounding box center [751, 155] width 1030 height 39
